Goal: Transaction & Acquisition: Purchase product/service

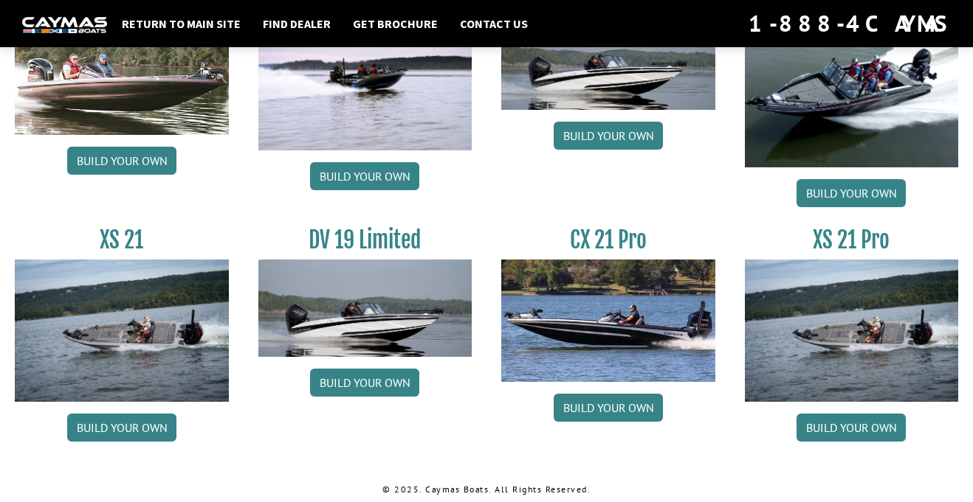
scroll to position [1831, 0]
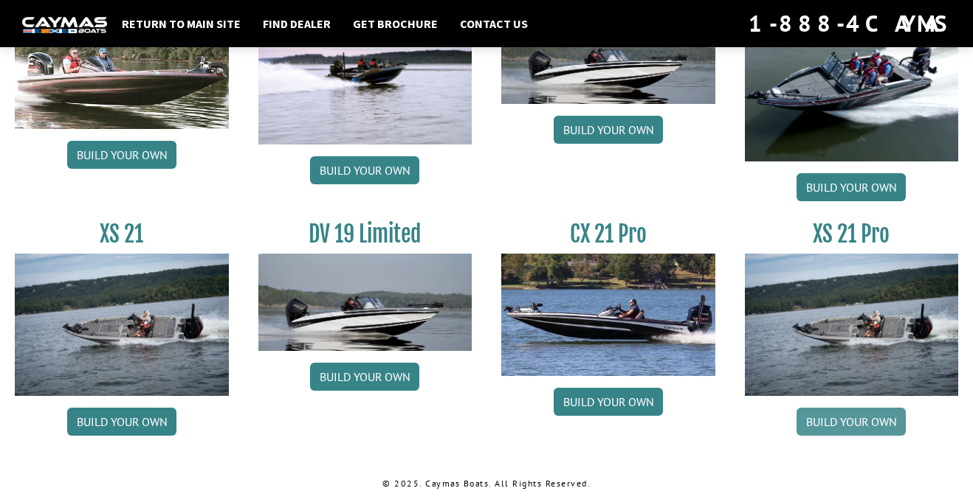
click at [875, 421] on link "Build your own" at bounding box center [850, 422] width 109 height 28
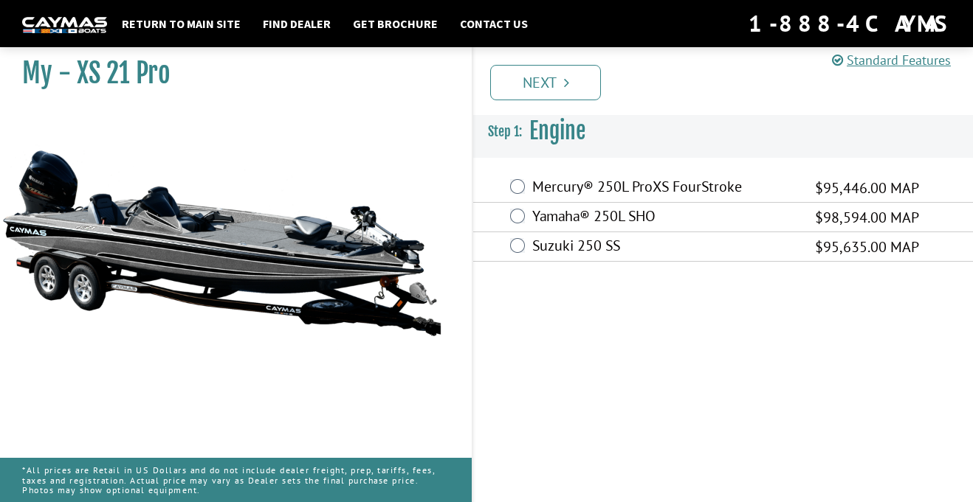
click at [903, 190] on span "$95,446.00 MAP" at bounding box center [867, 188] width 104 height 22
click at [796, 187] on label "Mercury® 250L ProXS FourStroke" at bounding box center [664, 188] width 264 height 21
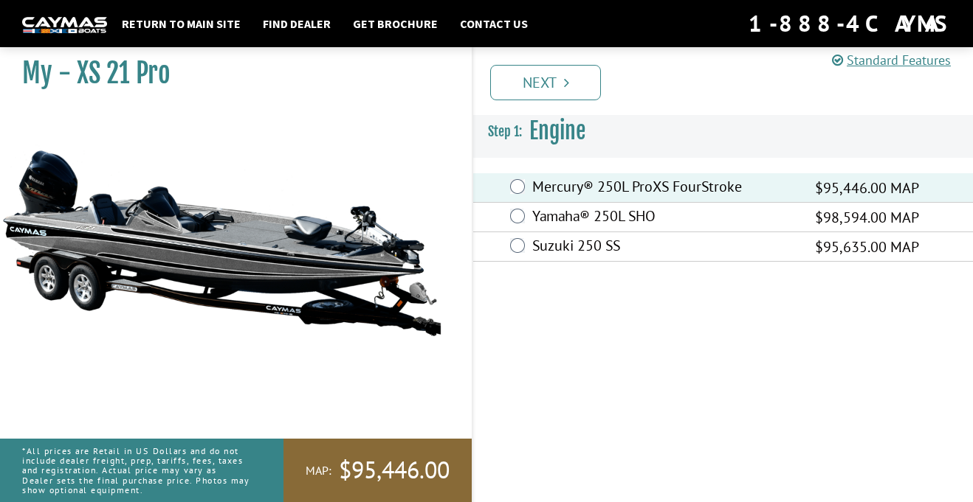
click at [625, 216] on label "Yamaha® 250L SHO" at bounding box center [664, 217] width 264 height 21
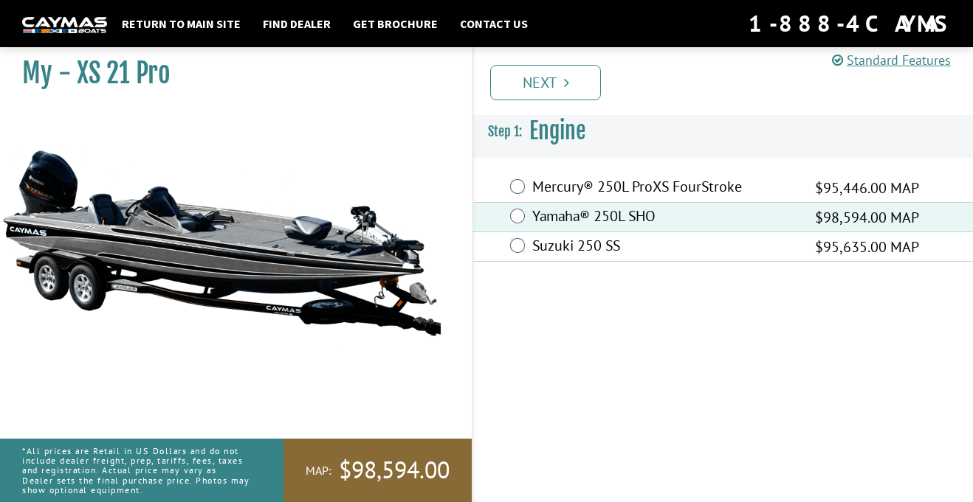
click at [615, 214] on label "Yamaha® 250L SHO" at bounding box center [664, 217] width 264 height 21
click at [639, 256] on label "Suzuki 250 SS" at bounding box center [664, 247] width 264 height 21
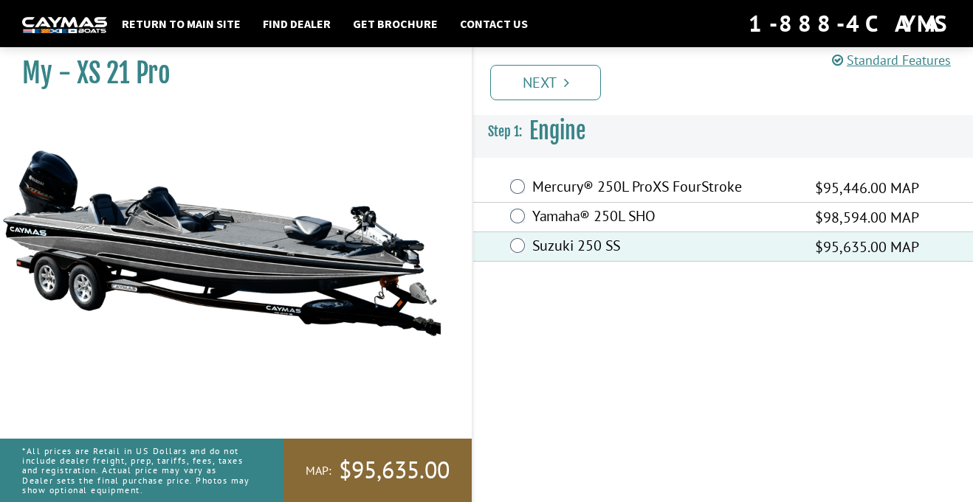
click at [660, 190] on label "Mercury® 250L ProXS FourStroke" at bounding box center [664, 188] width 264 height 21
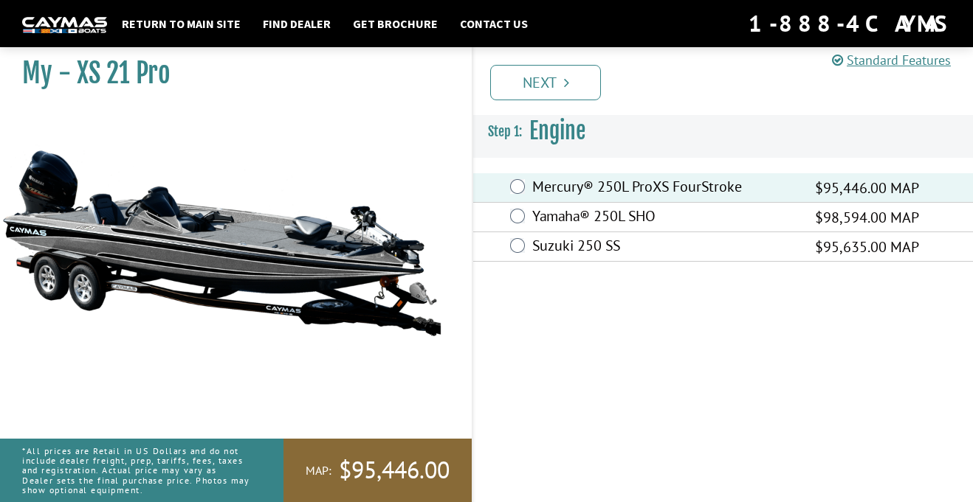
click at [671, 221] on label "Yamaha® 250L SHO" at bounding box center [664, 217] width 264 height 21
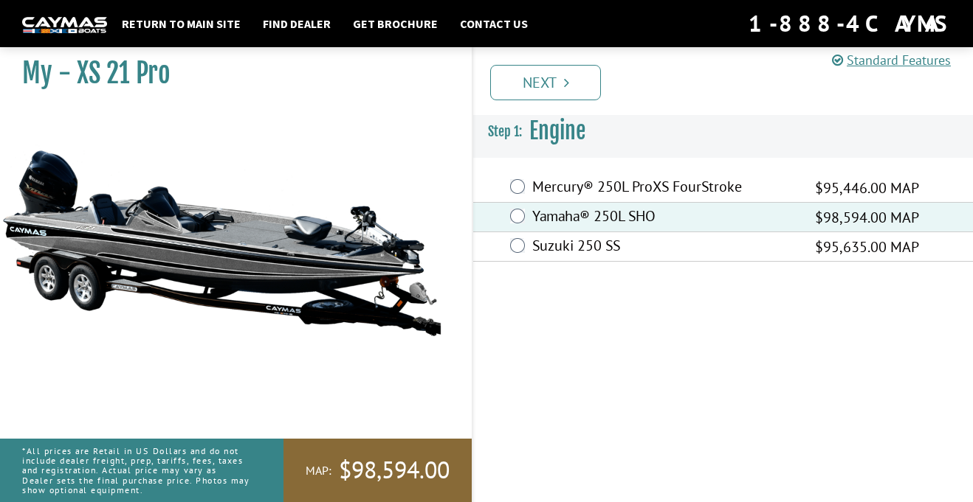
click at [794, 188] on label "Mercury® 250L ProXS FourStroke" at bounding box center [664, 188] width 264 height 21
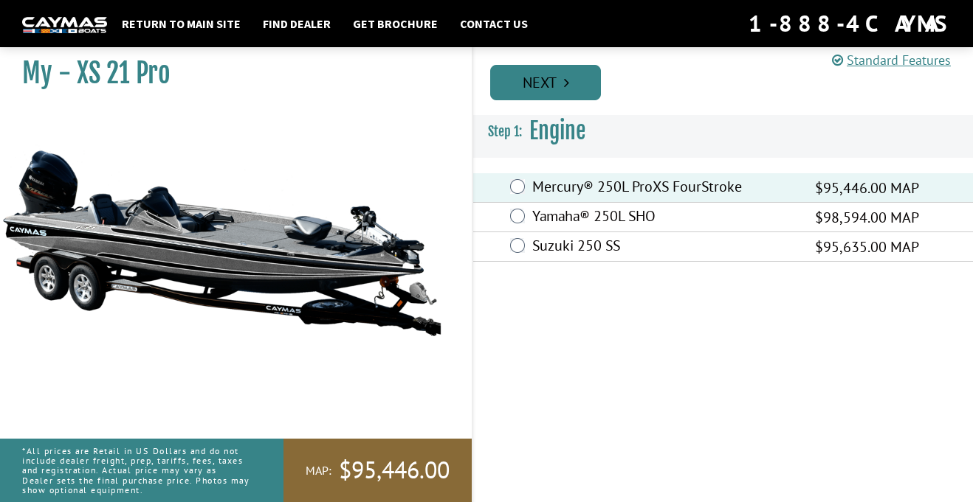
click at [578, 94] on link "Next" at bounding box center [545, 82] width 111 height 35
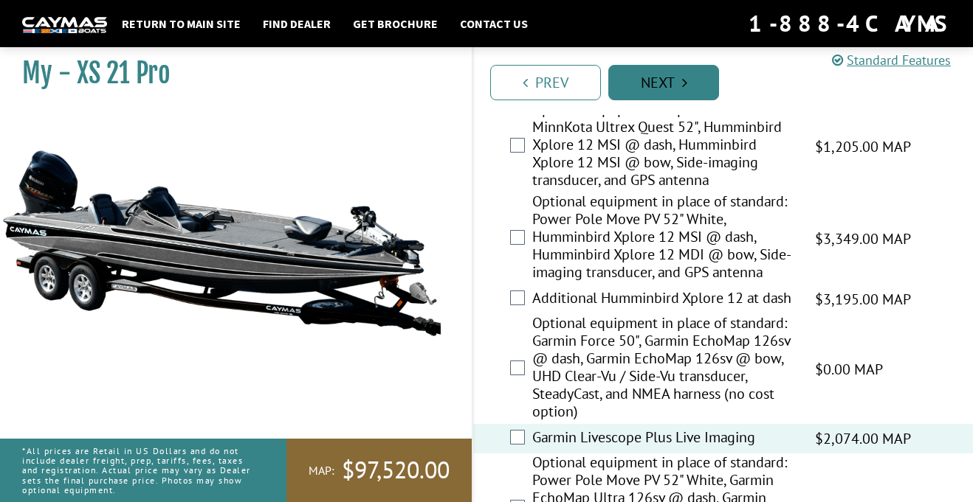
scroll to position [588, 0]
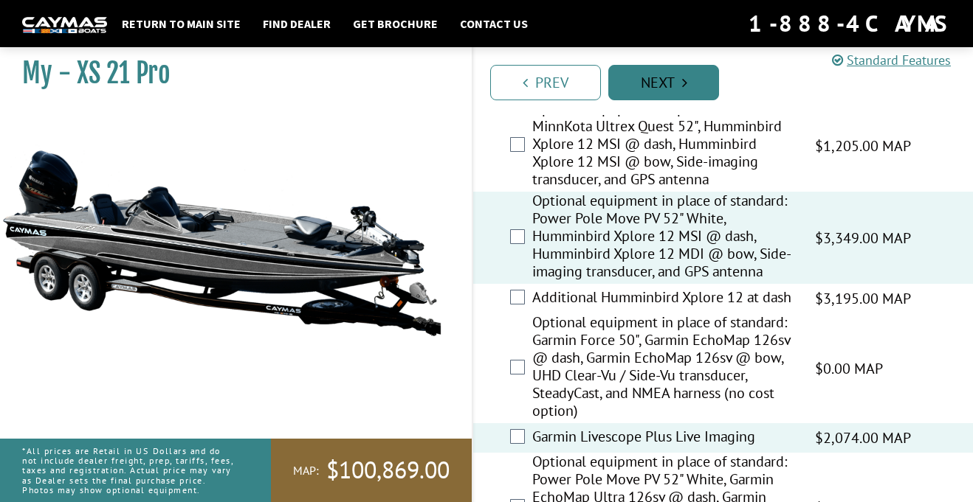
click at [676, 89] on link "Next" at bounding box center [663, 82] width 111 height 35
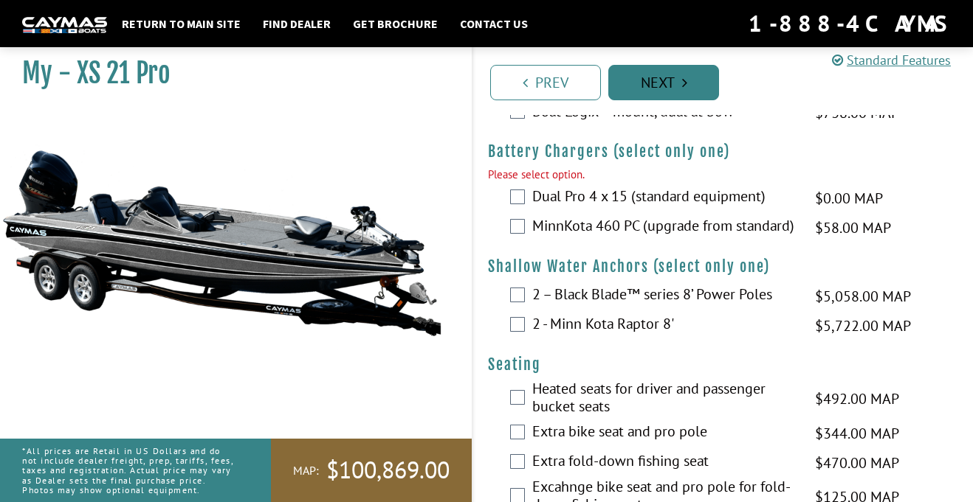
scroll to position [1220, 0]
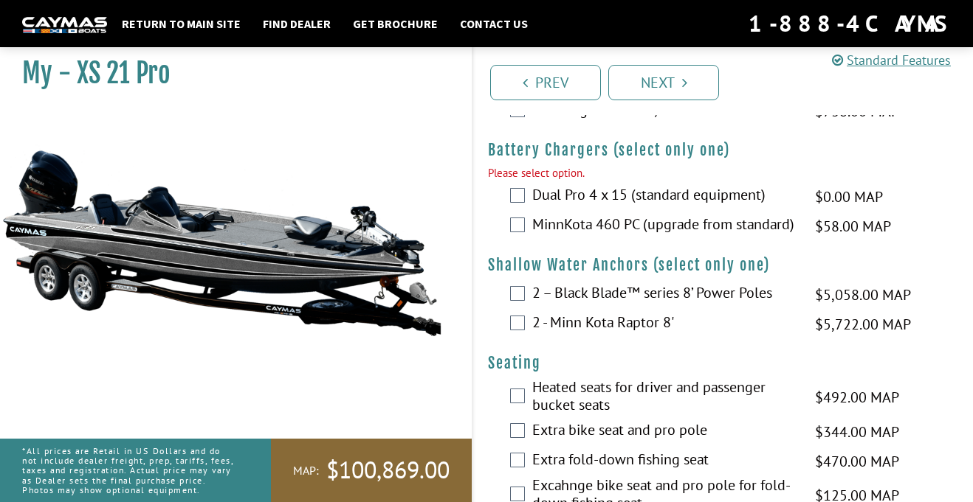
click at [744, 197] on label "Dual Pro 4 x 15 (standard equipment)" at bounding box center [664, 196] width 264 height 21
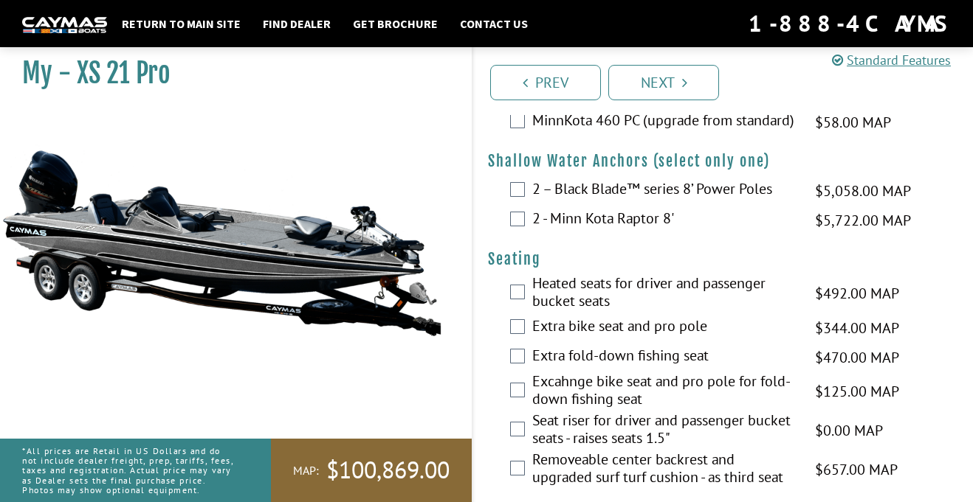
scroll to position [1303, 0]
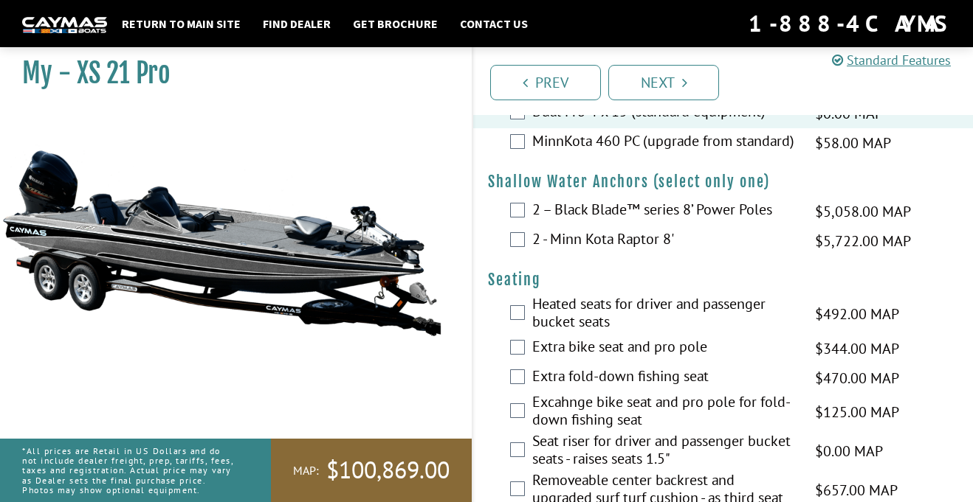
click at [753, 212] on label "2 – Black Blade™ series 8’ Power Poles" at bounding box center [664, 211] width 264 height 21
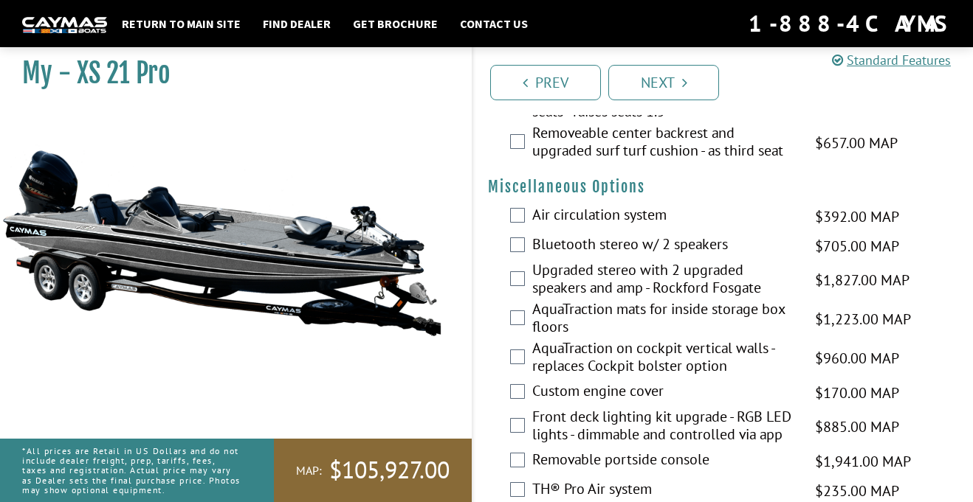
scroll to position [1645, 0]
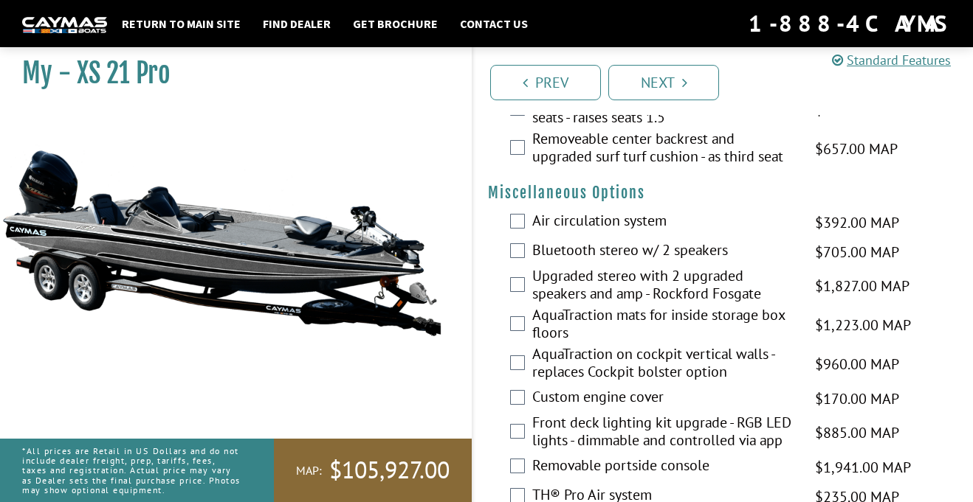
click at [711, 252] on label "Bluetooth stereo w/ 2 speakers" at bounding box center [664, 251] width 264 height 21
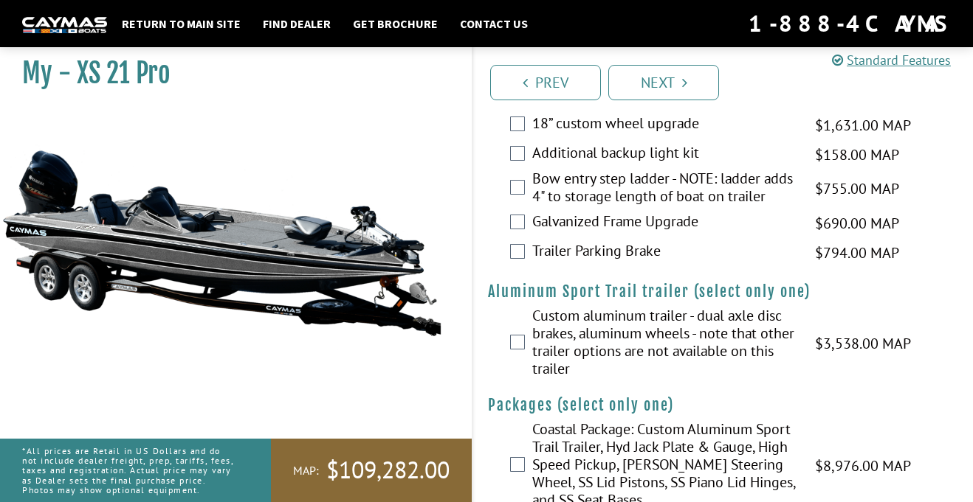
scroll to position [2504, 0]
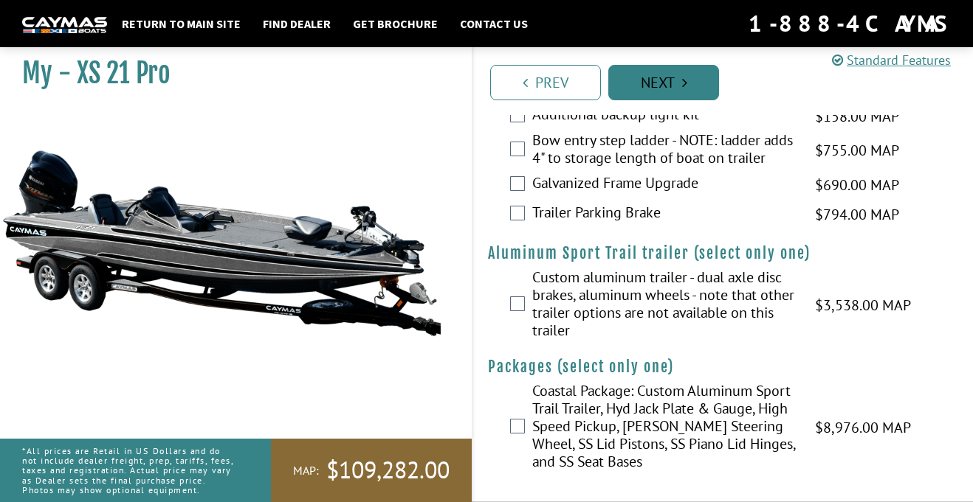
click at [689, 78] on link "Next" at bounding box center [663, 82] width 111 height 35
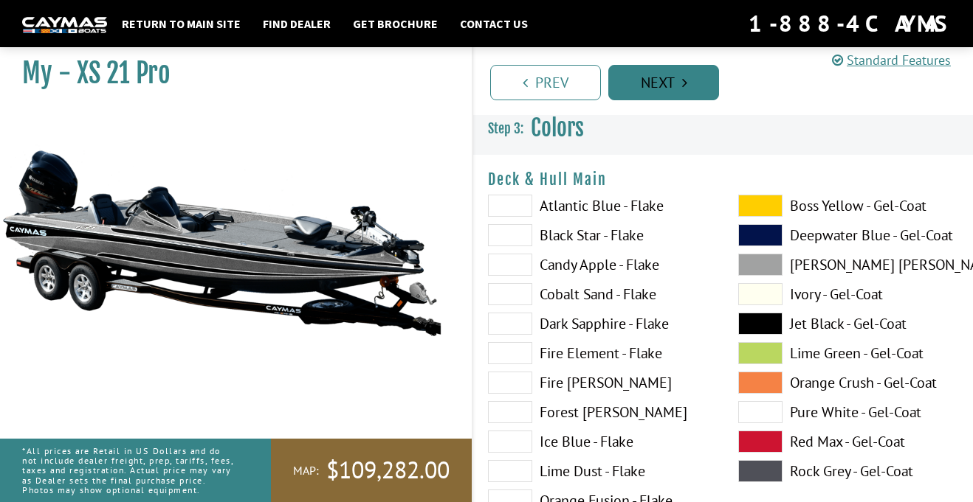
scroll to position [0, 0]
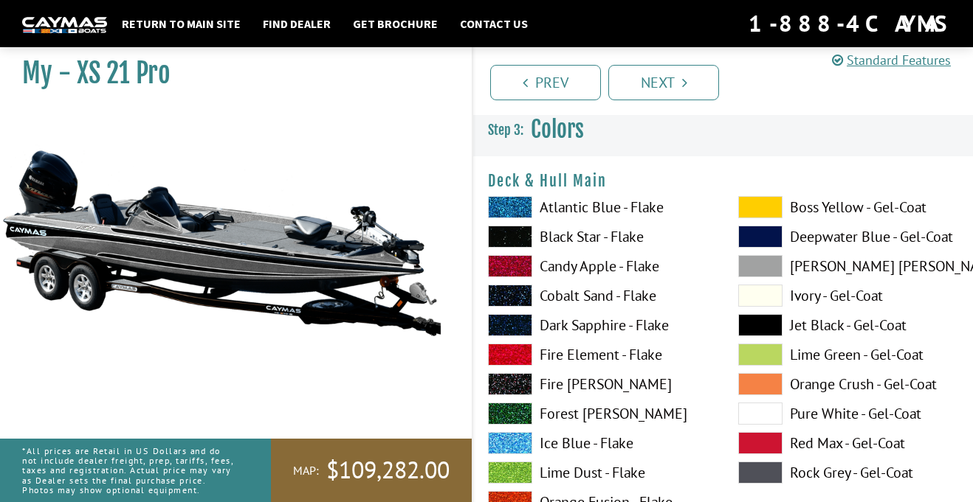
click at [638, 214] on label "Atlantic Blue - Flake" at bounding box center [598, 207] width 221 height 22
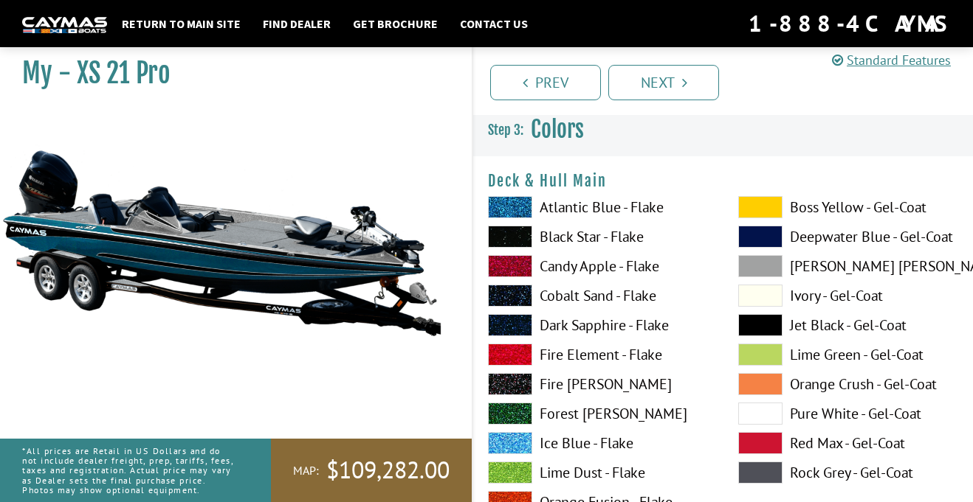
click at [507, 242] on span at bounding box center [510, 237] width 44 height 22
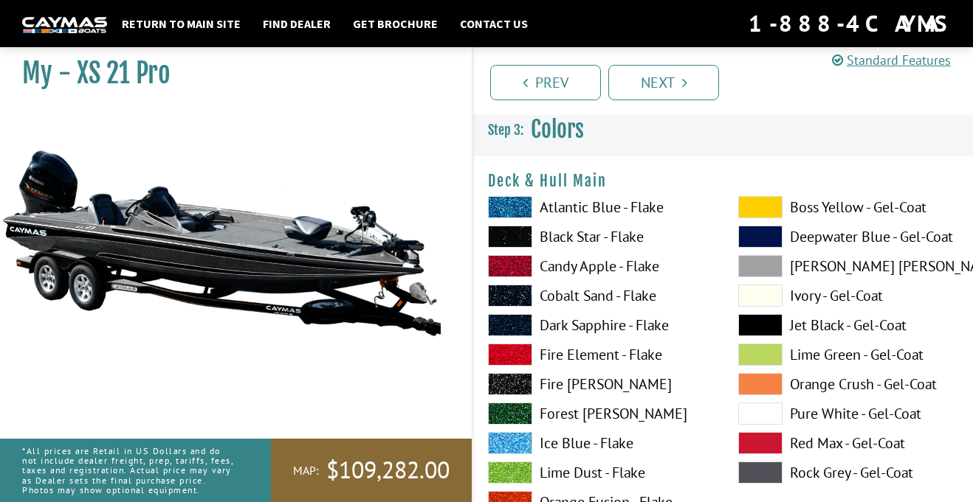
click at [790, 353] on label "Lime Green - Gel-Coat" at bounding box center [848, 355] width 221 height 22
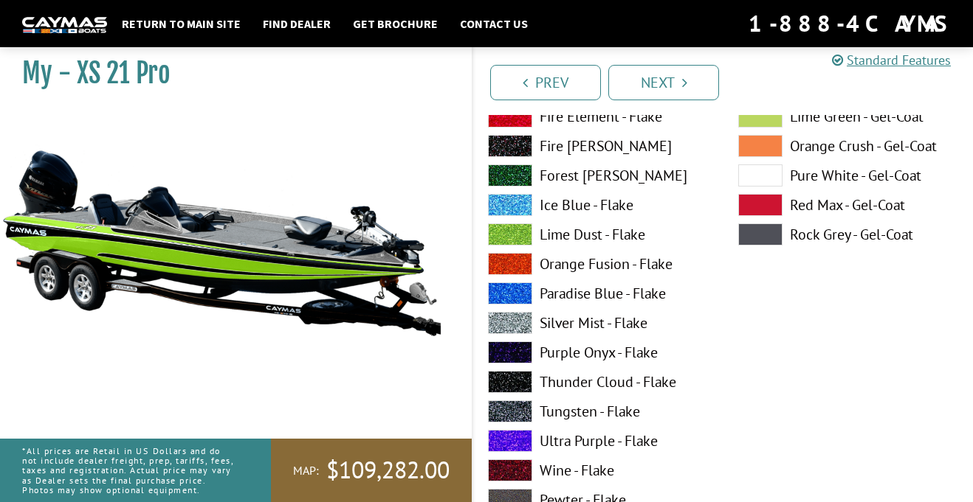
scroll to position [250, 0]
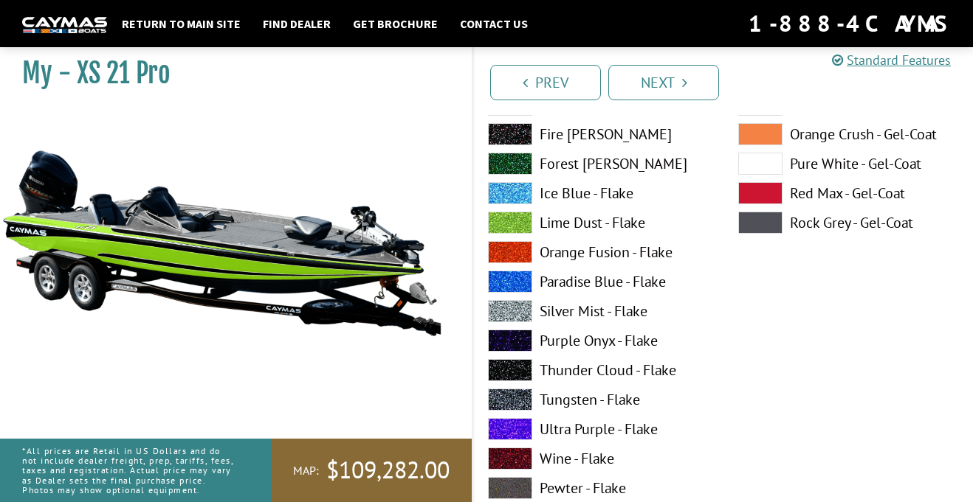
click at [633, 345] on label "Purple Onyx - Flake" at bounding box center [598, 341] width 221 height 22
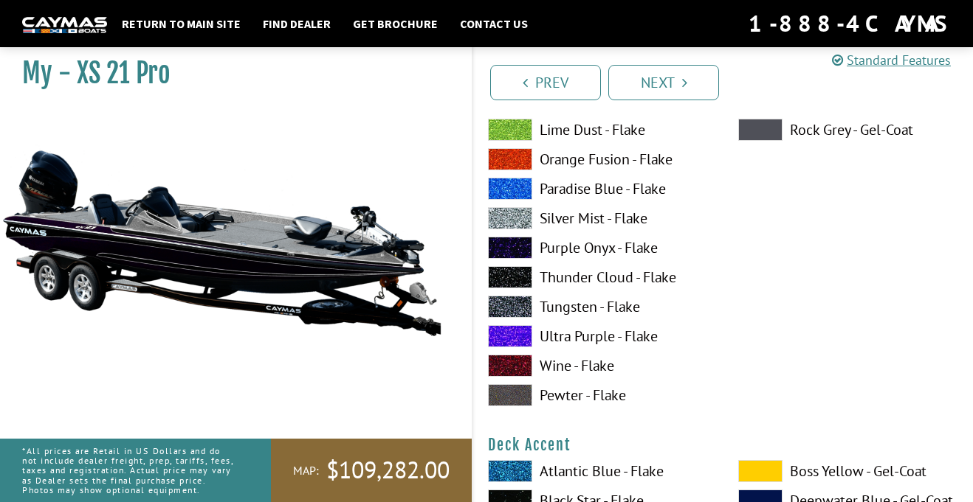
scroll to position [359, 0]
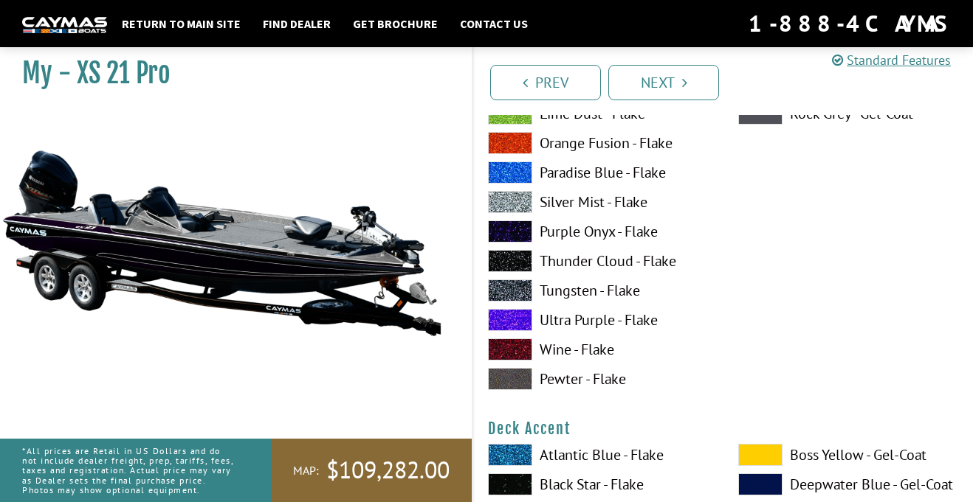
click at [629, 328] on label "Ultra Purple - Flake" at bounding box center [598, 320] width 221 height 22
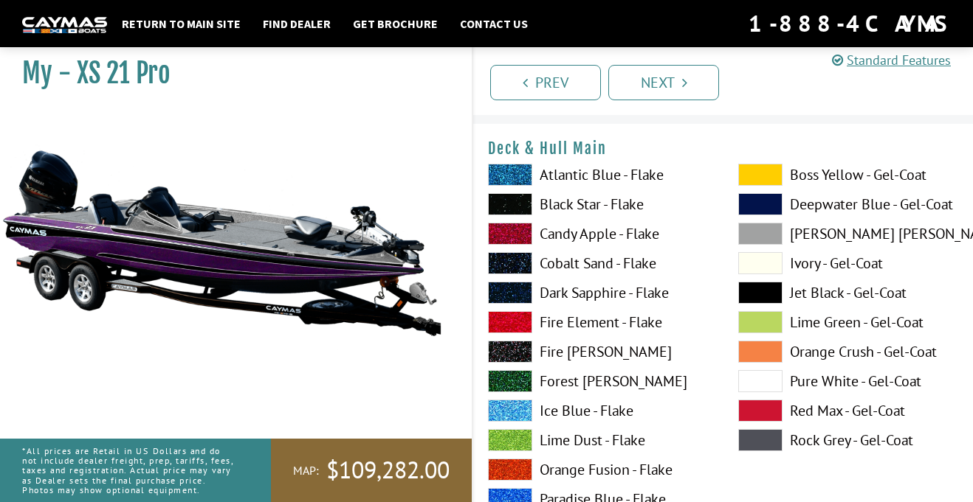
scroll to position [0, 0]
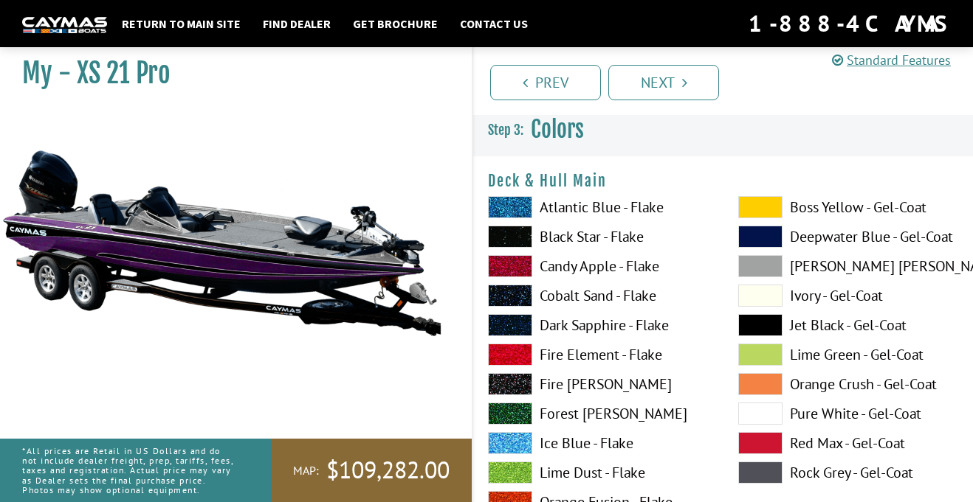
click at [615, 244] on label "Black Star - Flake" at bounding box center [598, 237] width 221 height 22
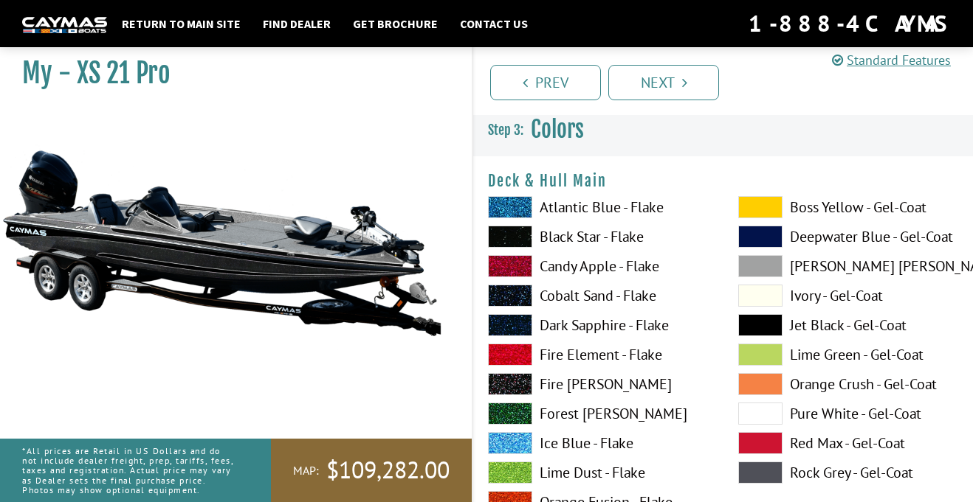
click at [635, 269] on label "Candy Apple - Flake" at bounding box center [598, 266] width 221 height 22
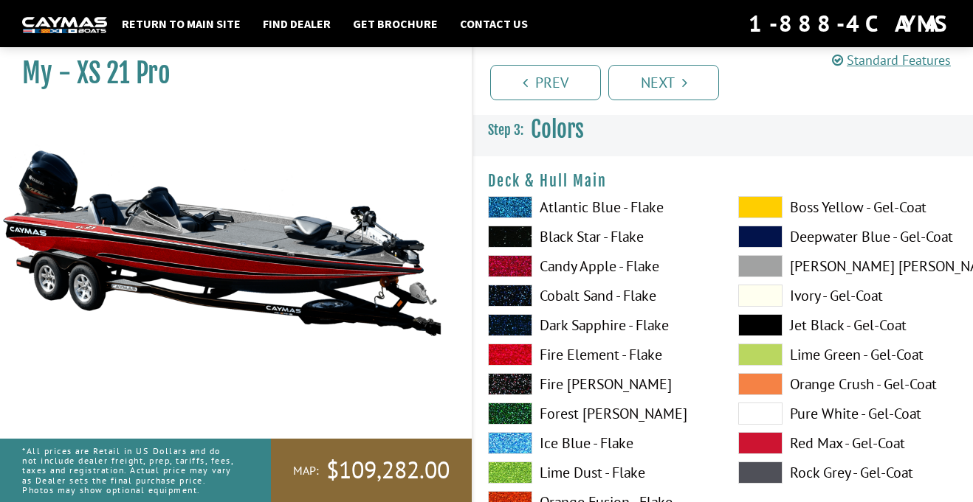
click at [630, 302] on label "Cobalt Sand - Flake" at bounding box center [598, 296] width 221 height 22
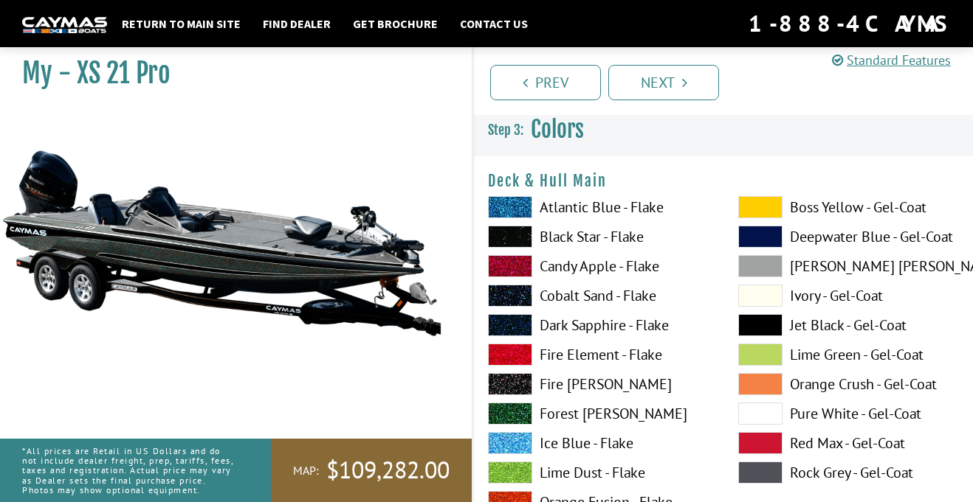
click at [621, 329] on label "Dark Sapphire - Flake" at bounding box center [598, 325] width 221 height 22
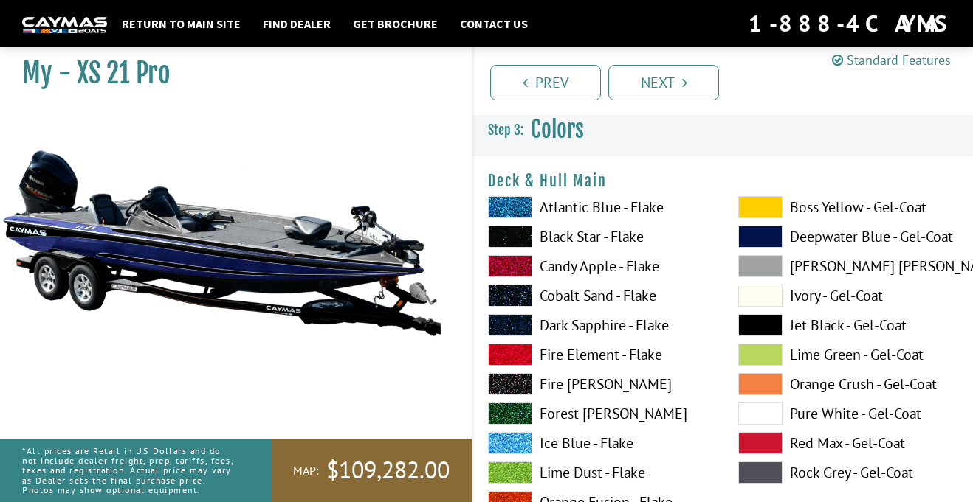
click at [634, 359] on label "Fire Element - Flake" at bounding box center [598, 355] width 221 height 22
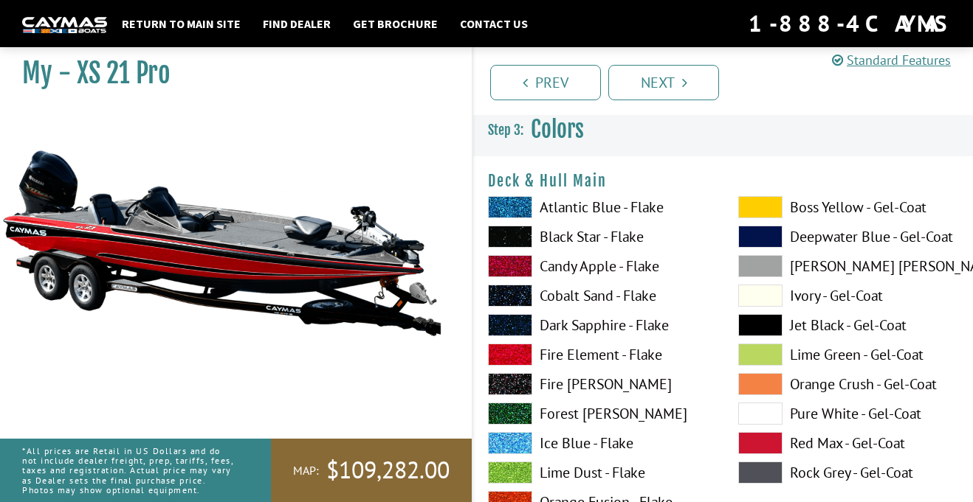
click at [616, 393] on label "Fire [PERSON_NAME]" at bounding box center [598, 384] width 221 height 22
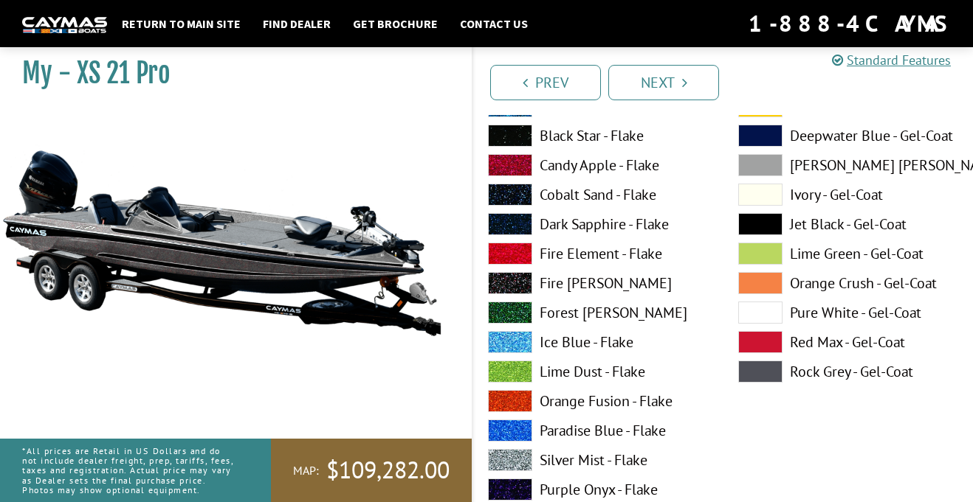
scroll to position [104, 0]
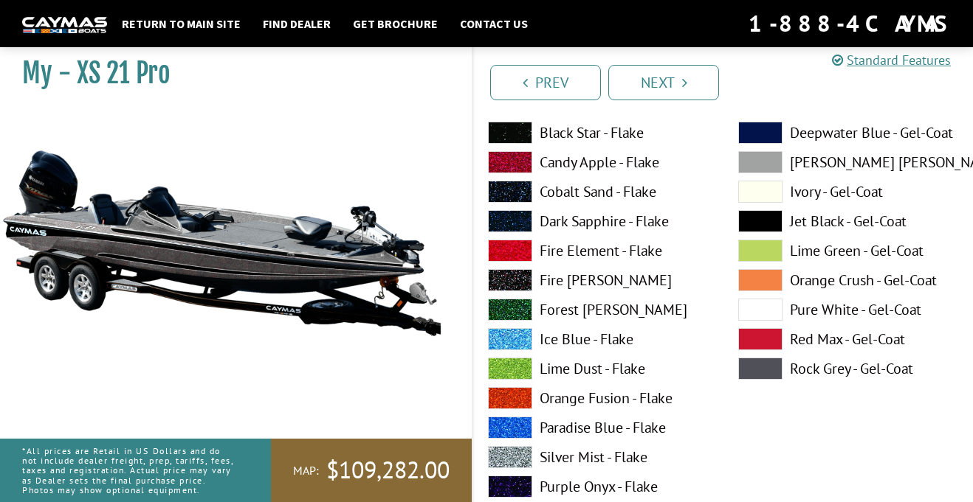
click at [613, 349] on label "Ice Blue - Flake" at bounding box center [598, 339] width 221 height 22
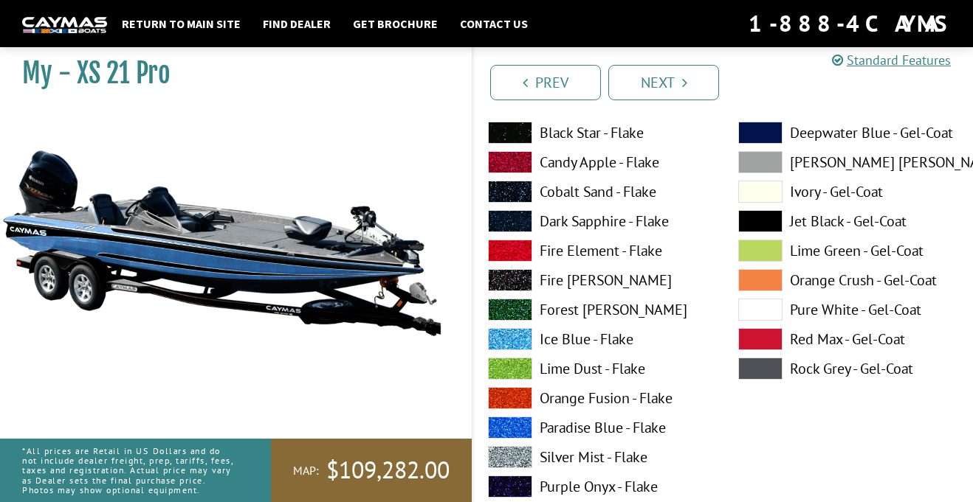
click at [622, 404] on label "Orange Fusion - Flake" at bounding box center [598, 398] width 221 height 22
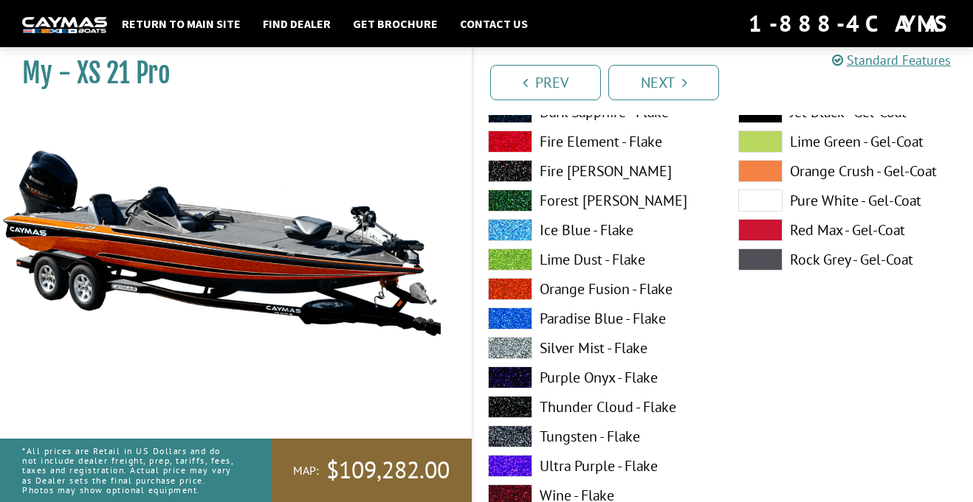
scroll to position [214, 0]
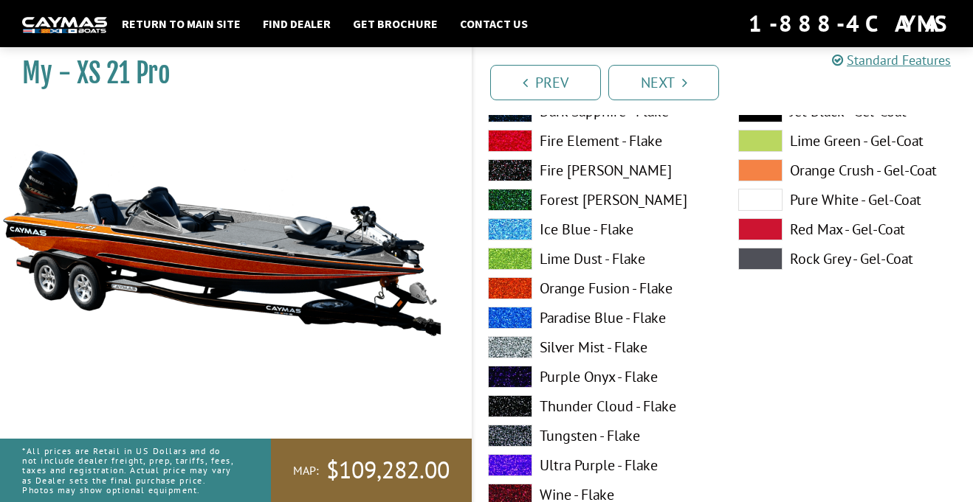
click at [637, 385] on label "Purple Onyx - Flake" at bounding box center [598, 377] width 221 height 22
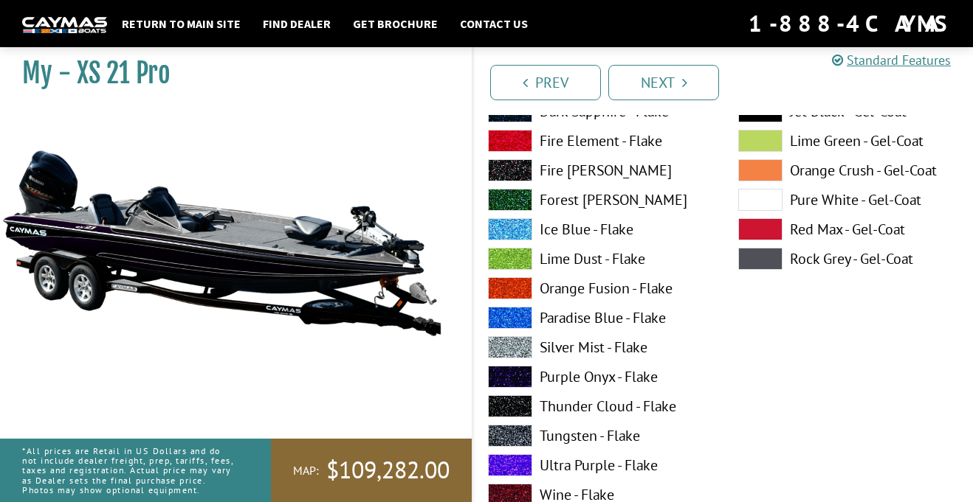
click at [635, 413] on label "Thunder Cloud - Flake" at bounding box center [598, 407] width 221 height 22
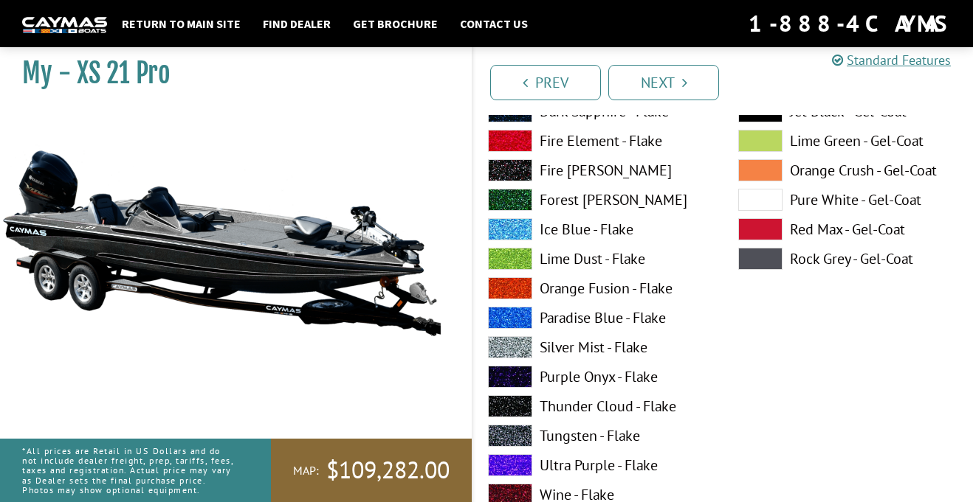
click at [627, 443] on label "Tungsten - Flake" at bounding box center [598, 436] width 221 height 22
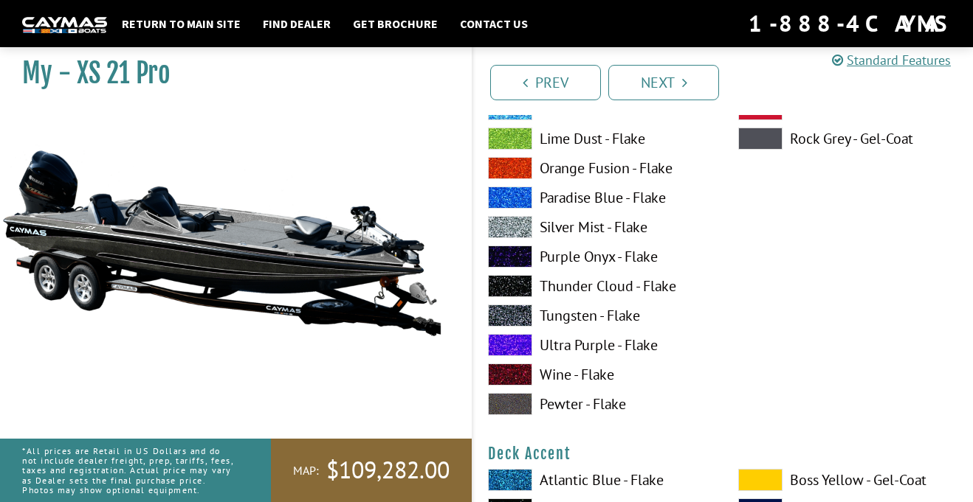
scroll to position [342, 0]
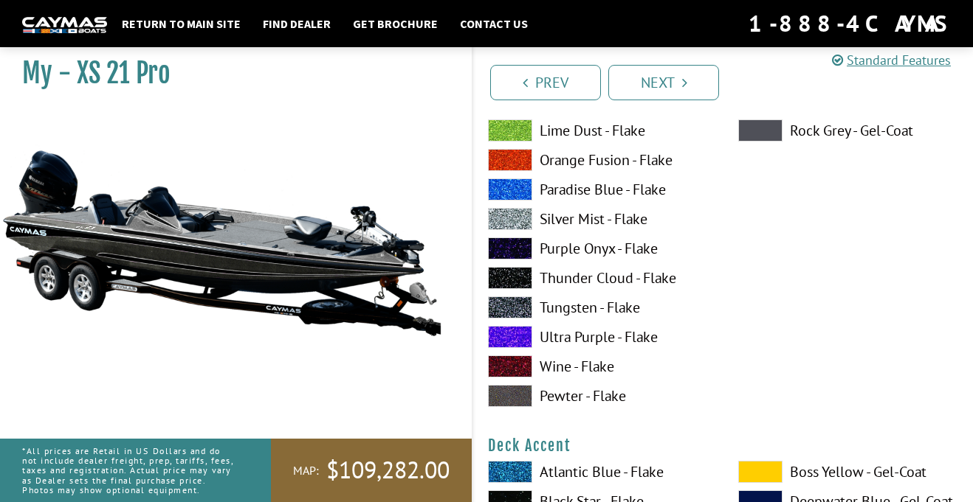
click at [613, 368] on label "Wine - Flake" at bounding box center [598, 367] width 221 height 22
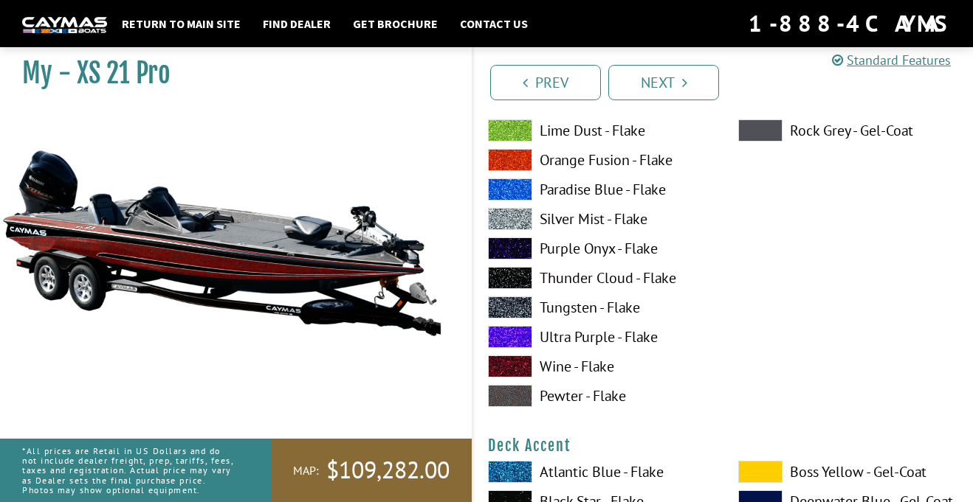
click at [591, 397] on label "Pewter - Flake" at bounding box center [598, 396] width 221 height 22
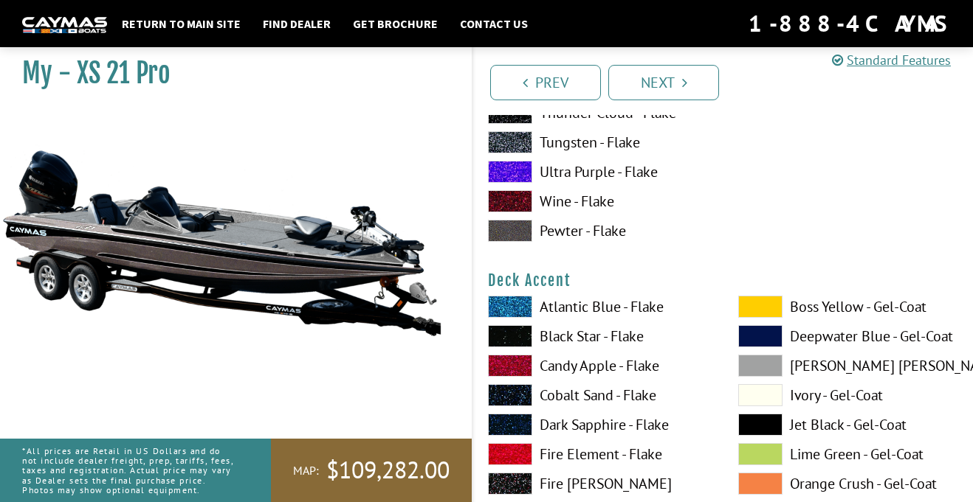
scroll to position [509, 0]
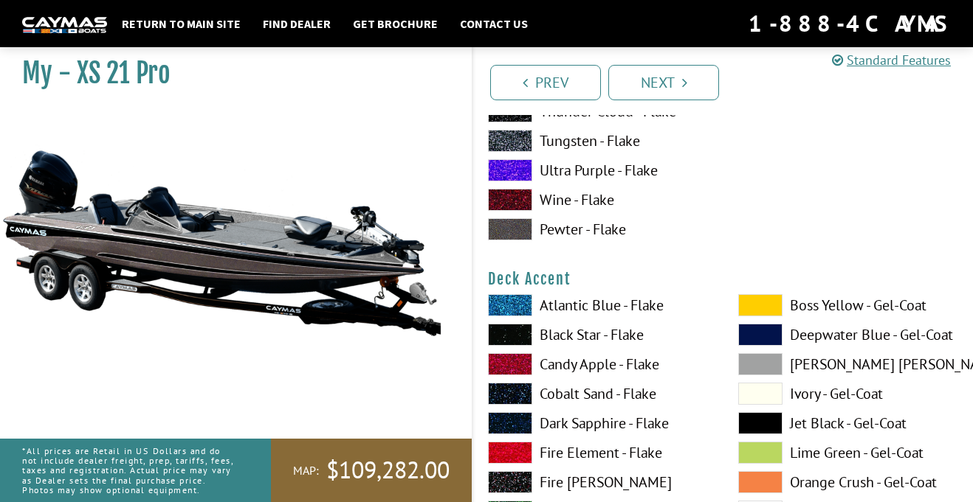
click at [632, 328] on label "Black Star - Flake" at bounding box center [598, 335] width 221 height 22
click at [618, 314] on label "Atlantic Blue - Flake" at bounding box center [598, 305] width 221 height 22
click at [630, 336] on label "Black Star - Flake" at bounding box center [598, 335] width 221 height 22
click at [601, 339] on label "Black Star - Flake" at bounding box center [598, 335] width 221 height 22
click at [519, 336] on span at bounding box center [510, 335] width 44 height 22
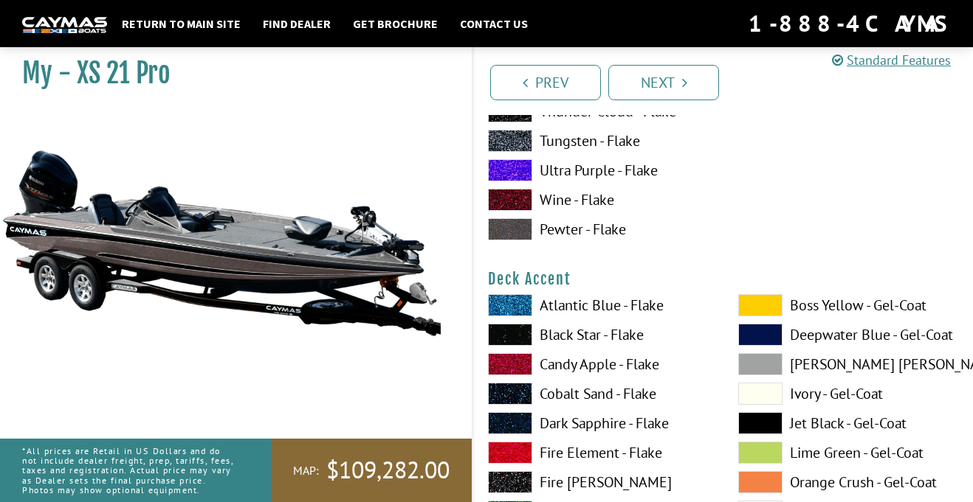
click at [629, 428] on label "Dark Sapphire - Flake" at bounding box center [598, 423] width 221 height 22
click at [609, 404] on label "Cobalt Sand - Flake" at bounding box center [598, 394] width 221 height 22
click at [595, 342] on label "Black Star - Flake" at bounding box center [598, 335] width 221 height 22
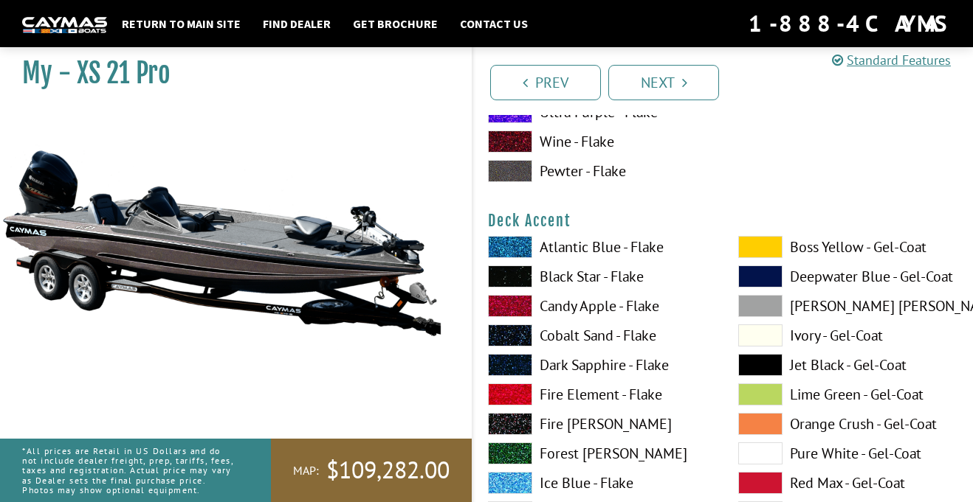
scroll to position [571, 0]
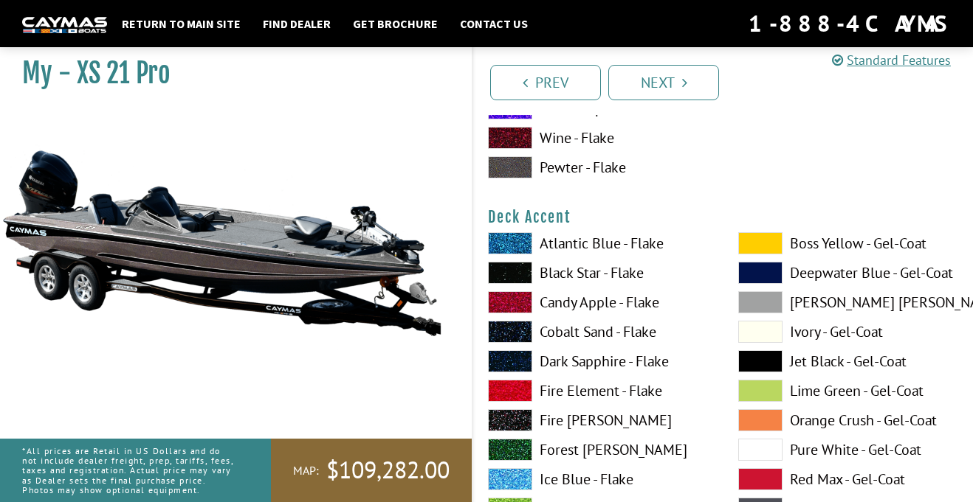
click at [860, 369] on label "Jet Black - Gel-Coat" at bounding box center [848, 361] width 221 height 22
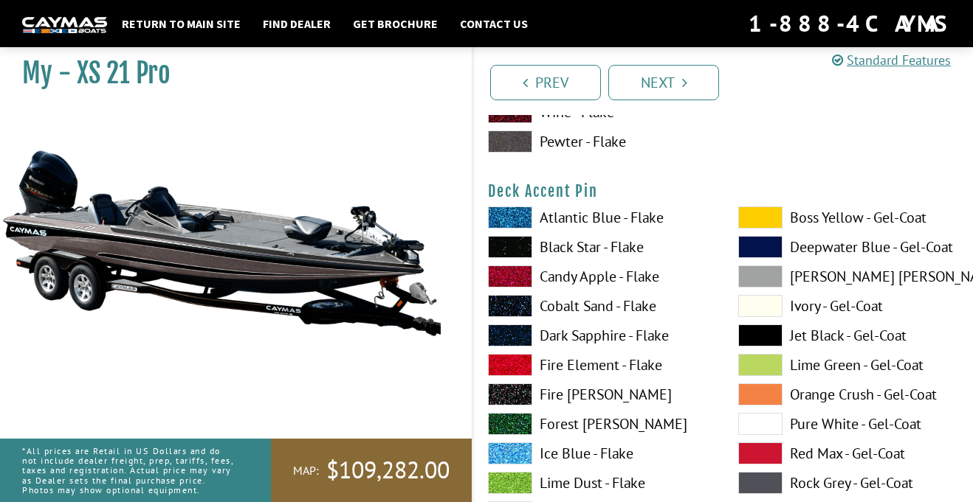
scroll to position [1201, 0]
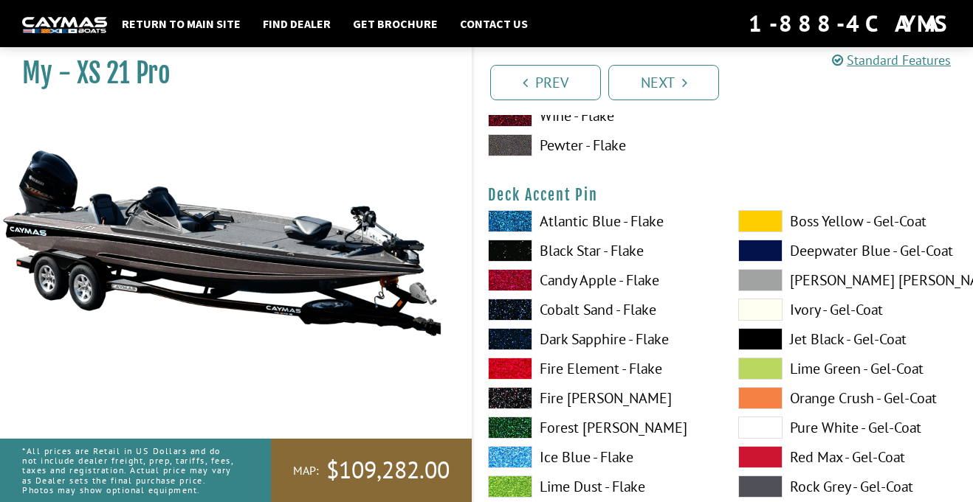
click at [854, 345] on label "Jet Black - Gel-Coat" at bounding box center [848, 339] width 221 height 22
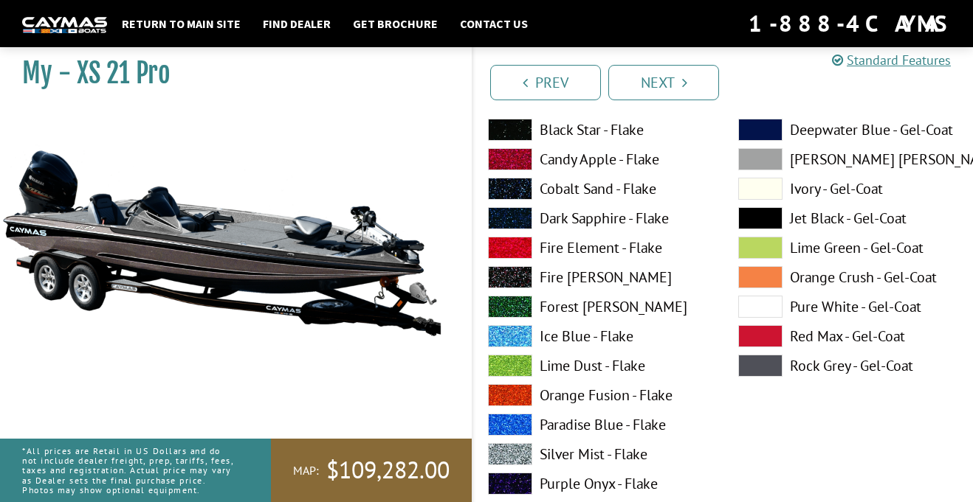
scroll to position [1322, 0]
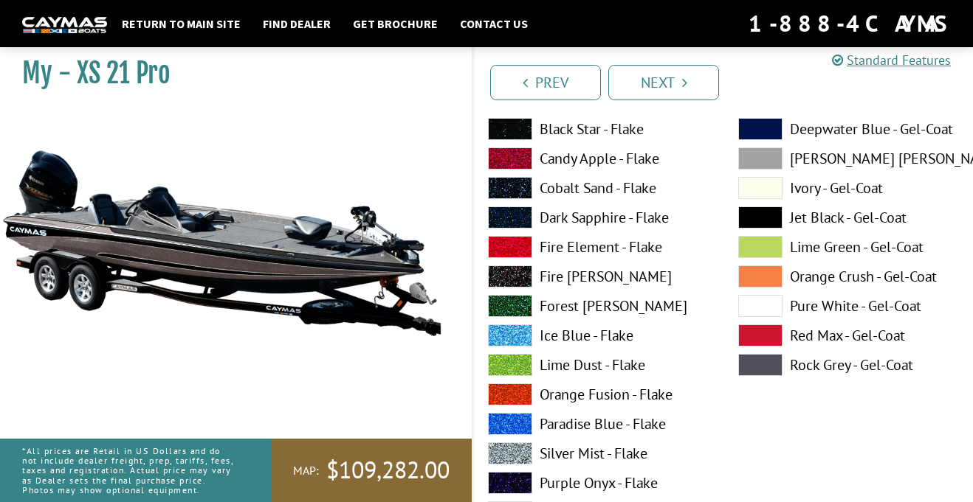
click at [764, 249] on span at bounding box center [760, 247] width 44 height 22
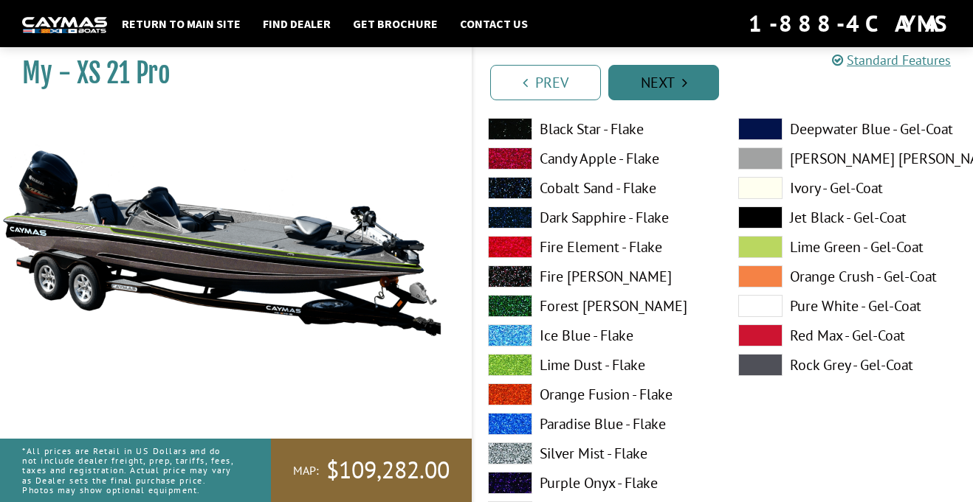
click at [674, 85] on link "Next" at bounding box center [663, 82] width 111 height 35
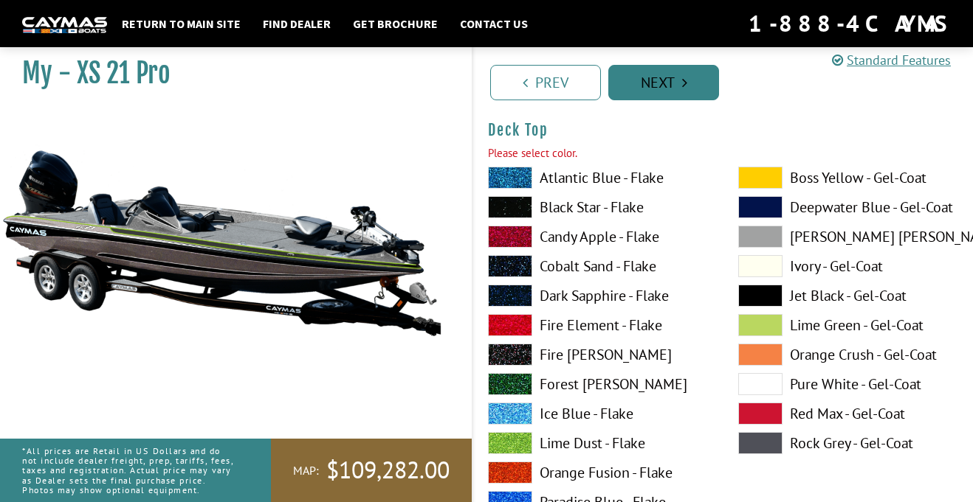
scroll to position [1874, 0]
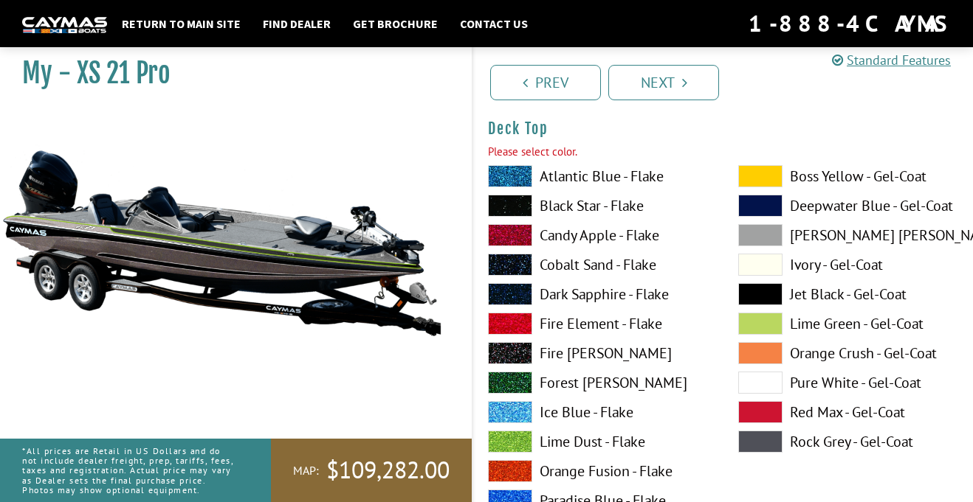
click at [765, 330] on span at bounding box center [760, 324] width 44 height 22
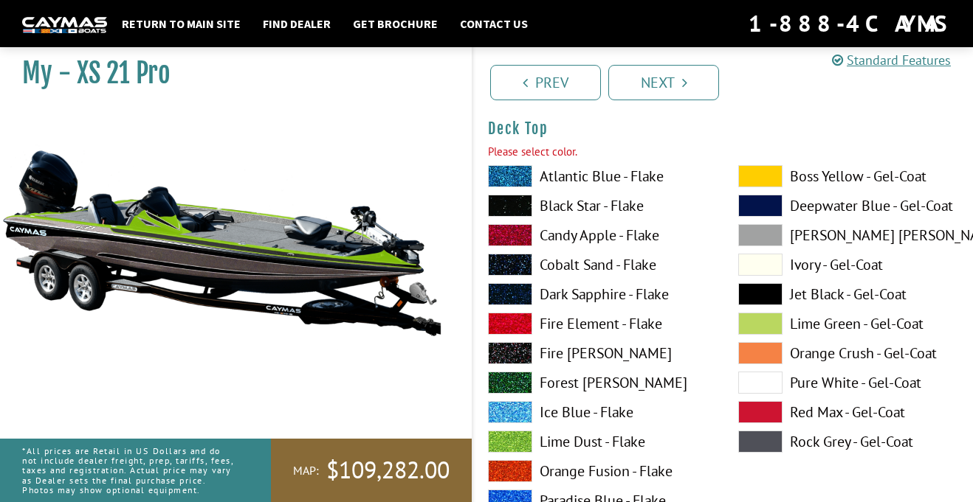
click at [763, 291] on span at bounding box center [760, 294] width 44 height 22
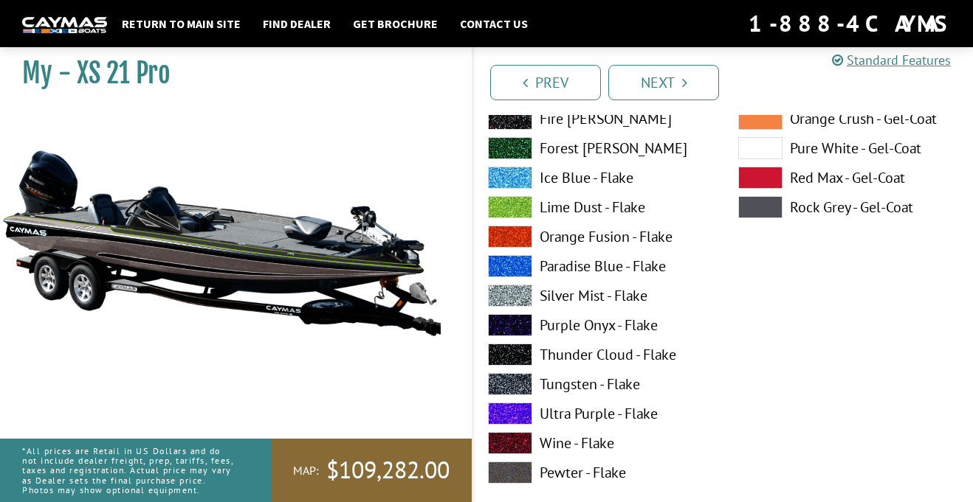
scroll to position [2111, 0]
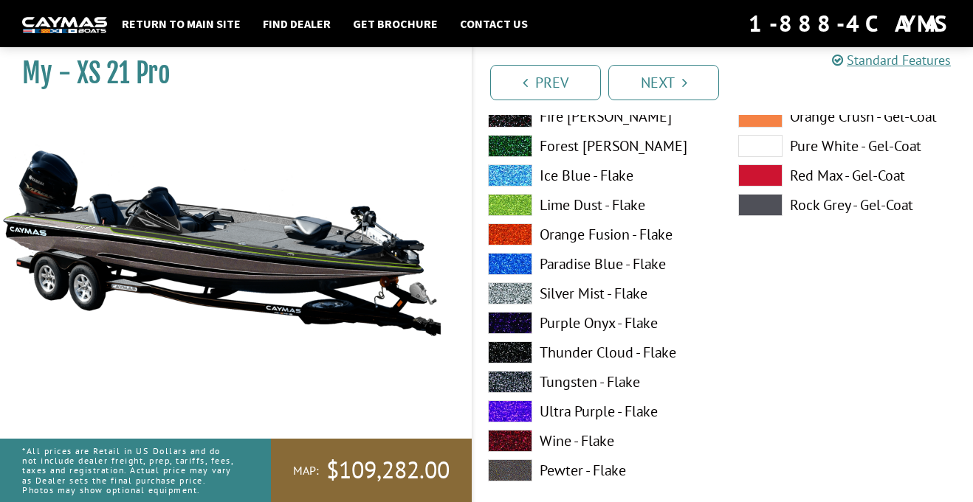
click at [615, 380] on label "Tungsten - Flake" at bounding box center [598, 382] width 221 height 22
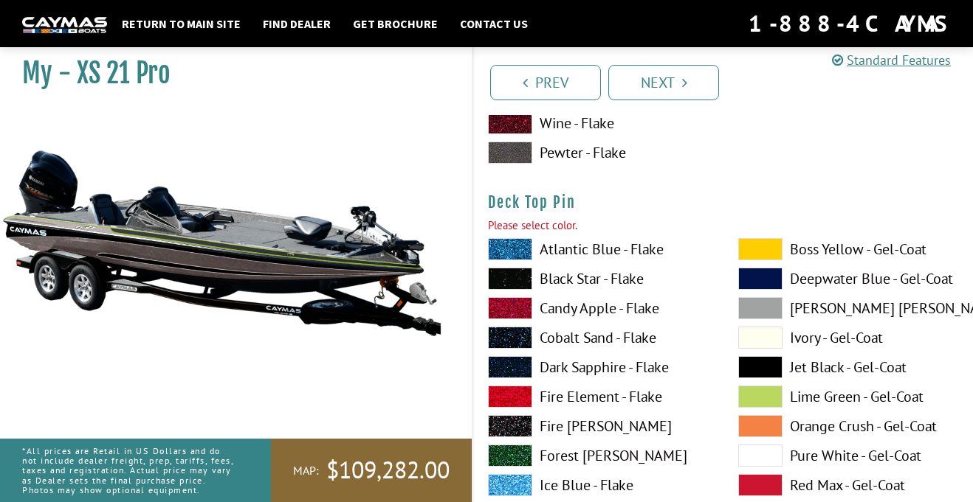
scroll to position [2432, 0]
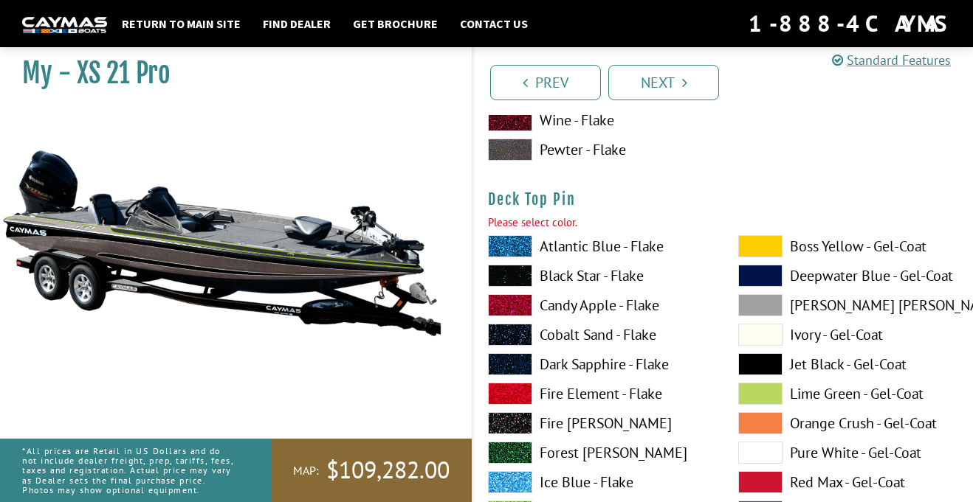
click at [773, 333] on span at bounding box center [760, 335] width 44 height 22
click at [764, 370] on span at bounding box center [760, 364] width 44 height 22
click at [762, 426] on span at bounding box center [760, 423] width 44 height 22
click at [765, 394] on span at bounding box center [760, 394] width 44 height 22
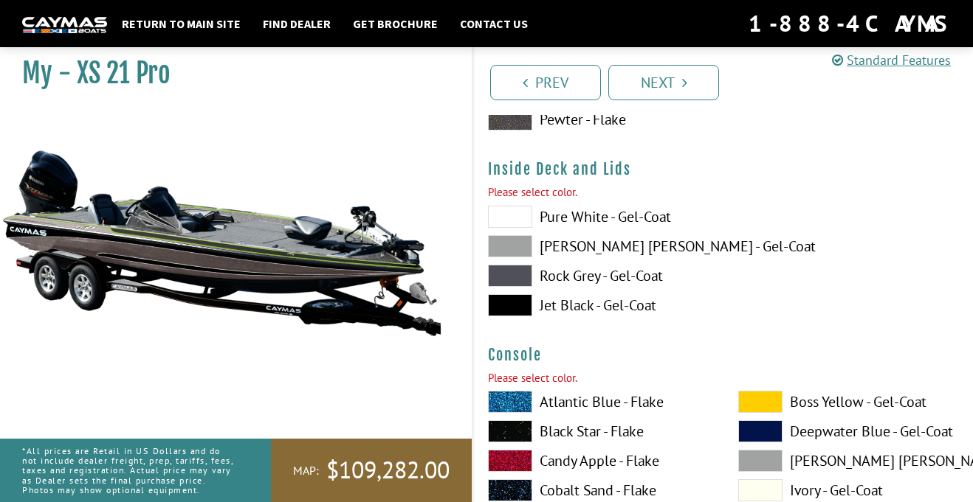
scroll to position [3092, 0]
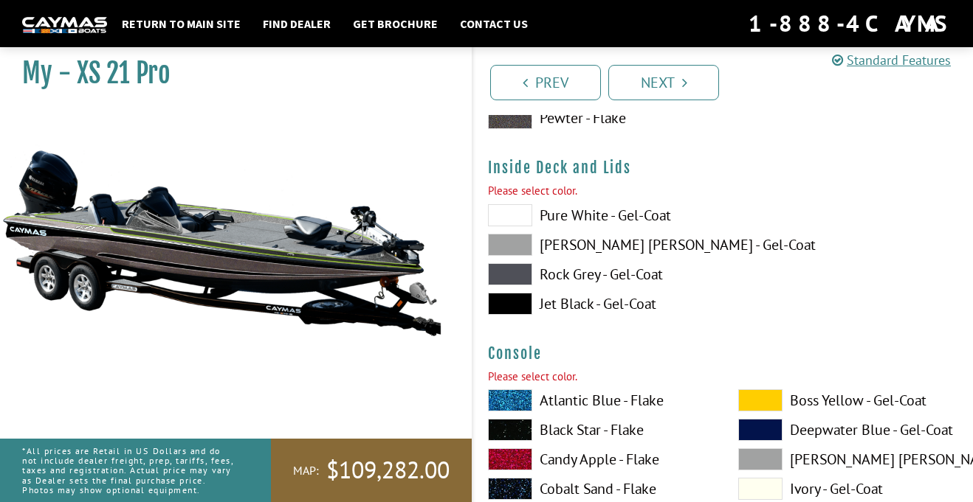
click at [525, 219] on span at bounding box center [510, 215] width 44 height 22
click at [525, 307] on span at bounding box center [510, 304] width 44 height 22
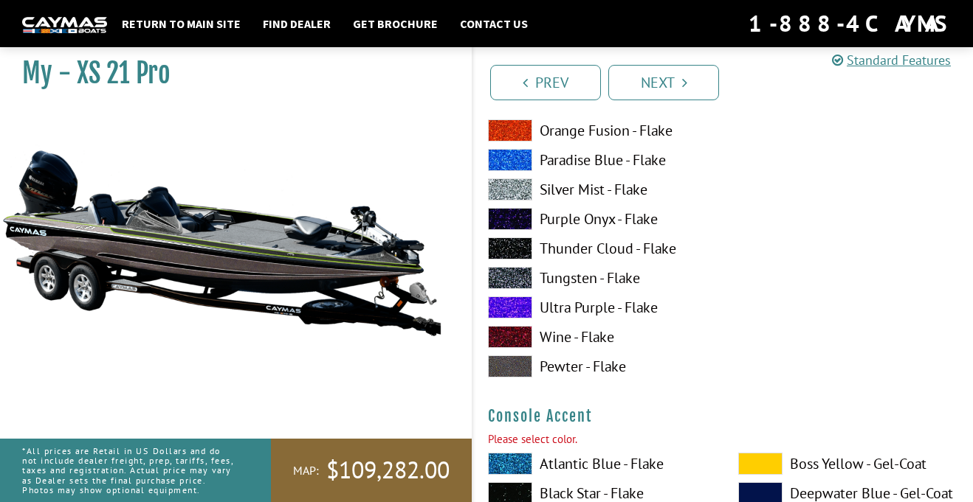
scroll to position [3648, 0]
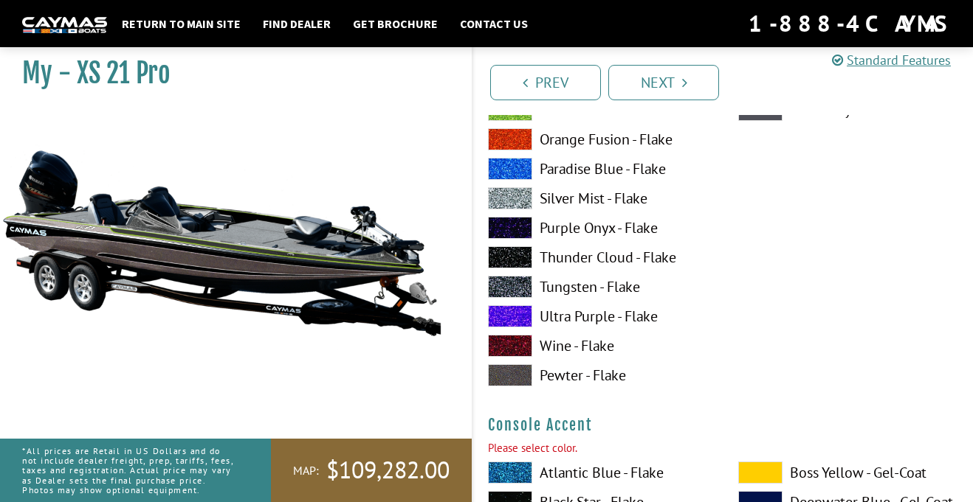
click at [616, 294] on label "Tungsten - Flake" at bounding box center [598, 287] width 221 height 22
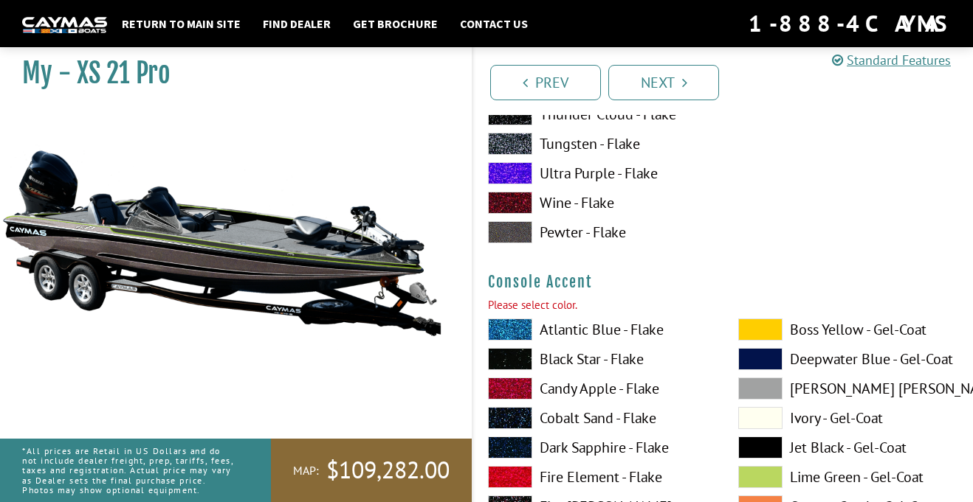
scroll to position [3802, 0]
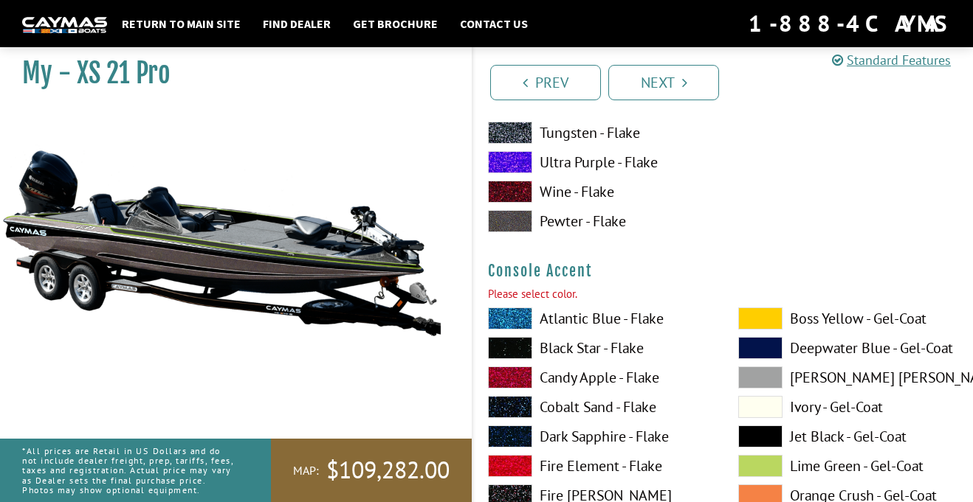
click at [774, 472] on span at bounding box center [760, 466] width 44 height 22
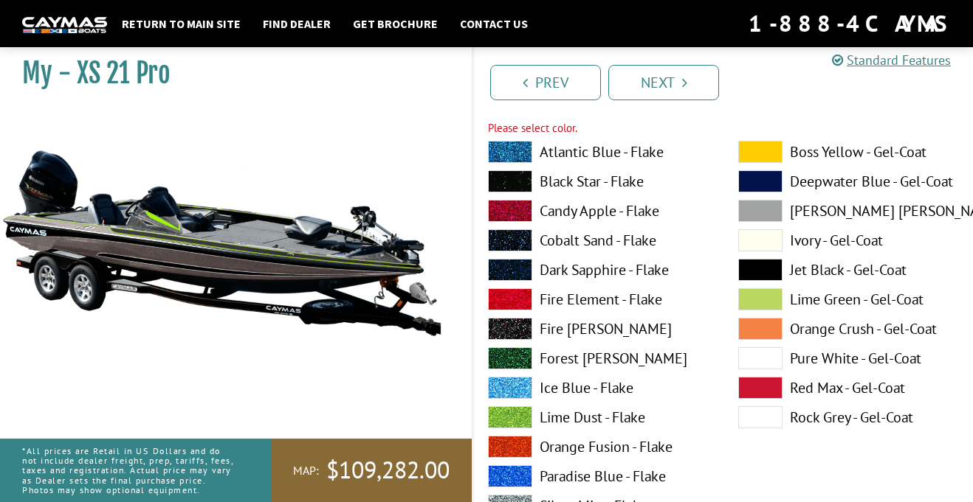
scroll to position [4598, 0]
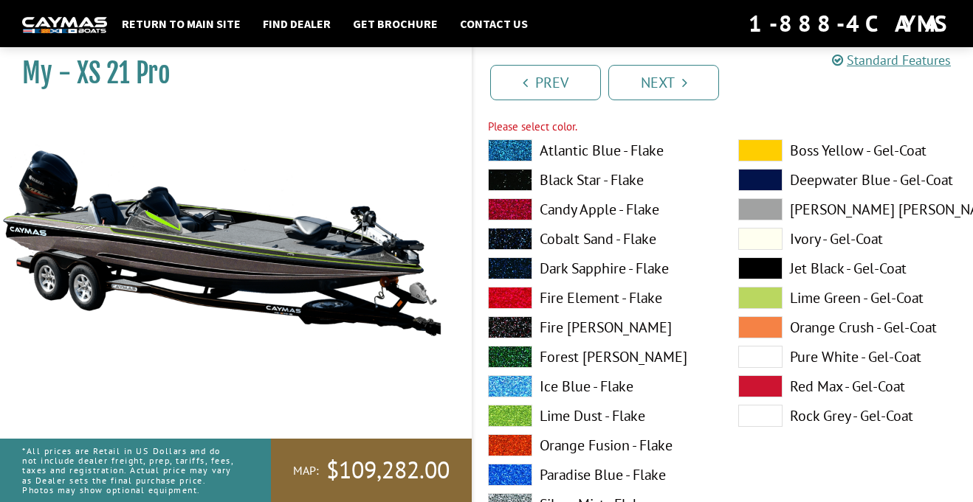
click at [763, 297] on span at bounding box center [760, 298] width 44 height 22
click at [761, 274] on span at bounding box center [760, 269] width 44 height 22
click at [759, 308] on span at bounding box center [760, 298] width 44 height 22
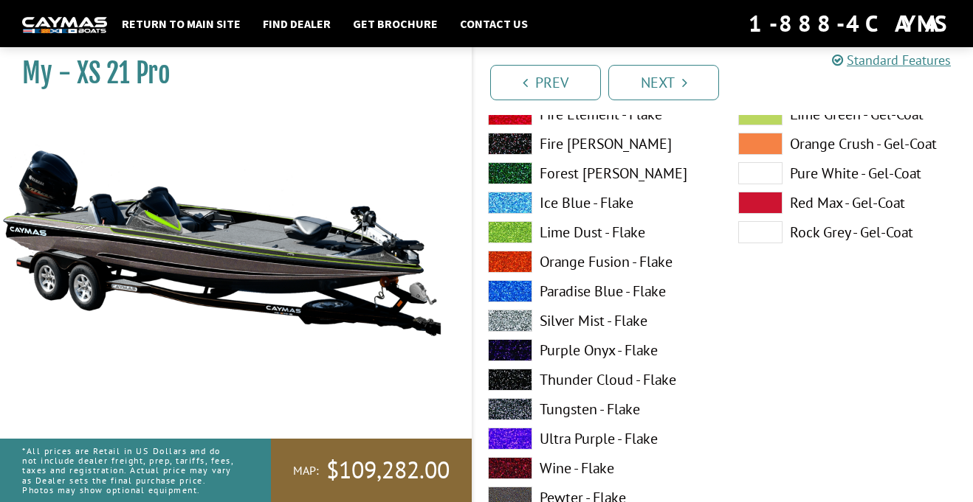
scroll to position [4789, 0]
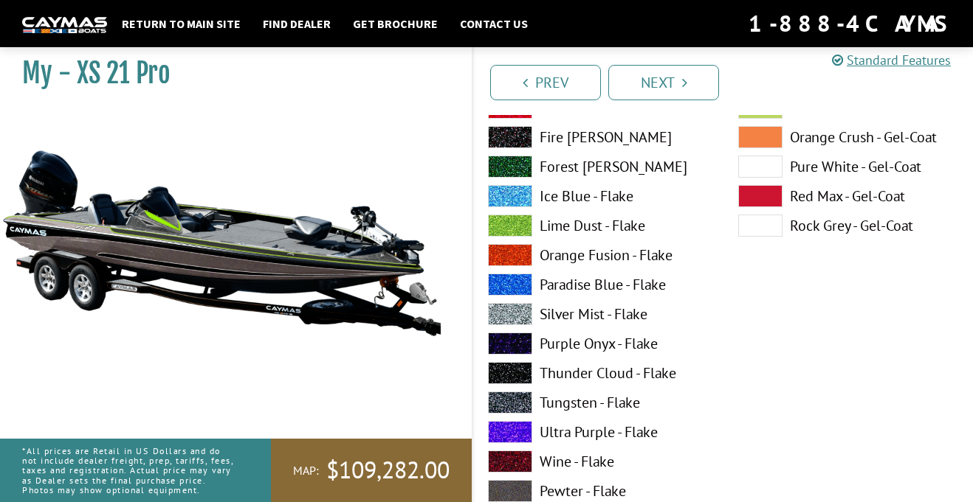
click at [627, 407] on label "Tungsten - Flake" at bounding box center [598, 403] width 221 height 22
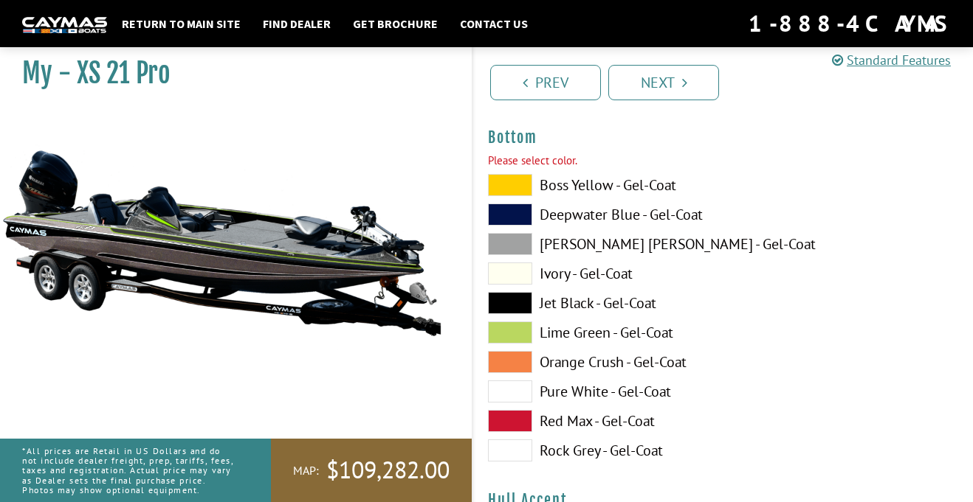
scroll to position [5195, 0]
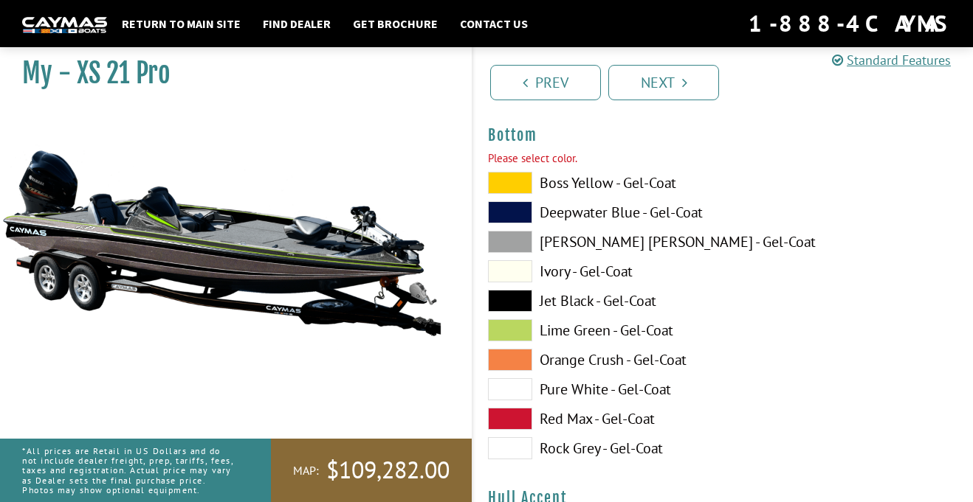
click at [516, 178] on span at bounding box center [510, 183] width 44 height 22
click at [522, 304] on span at bounding box center [510, 301] width 44 height 22
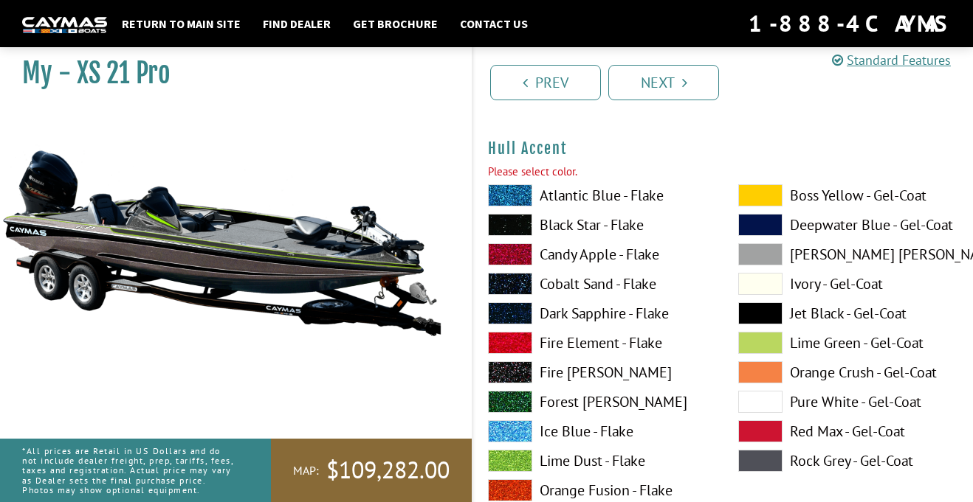
scroll to position [5546, 0]
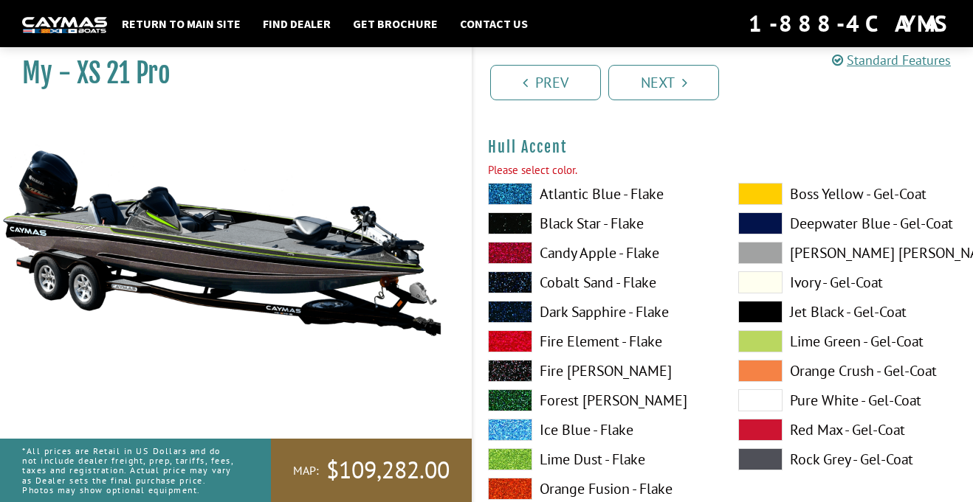
click at [765, 350] on span at bounding box center [760, 342] width 44 height 22
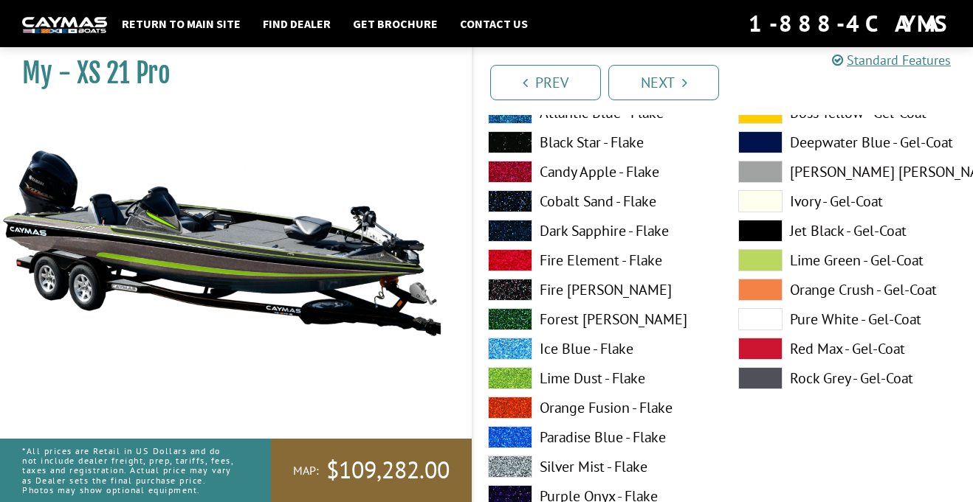
scroll to position [6257, 0]
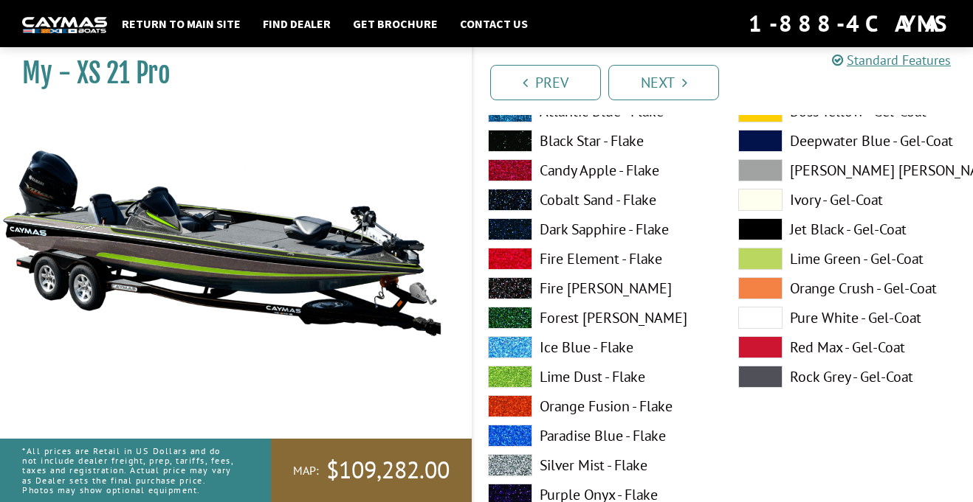
click at [761, 266] on span at bounding box center [760, 259] width 44 height 22
click at [758, 321] on span at bounding box center [760, 318] width 44 height 22
click at [763, 267] on span at bounding box center [760, 259] width 44 height 22
click at [761, 236] on span at bounding box center [760, 229] width 44 height 22
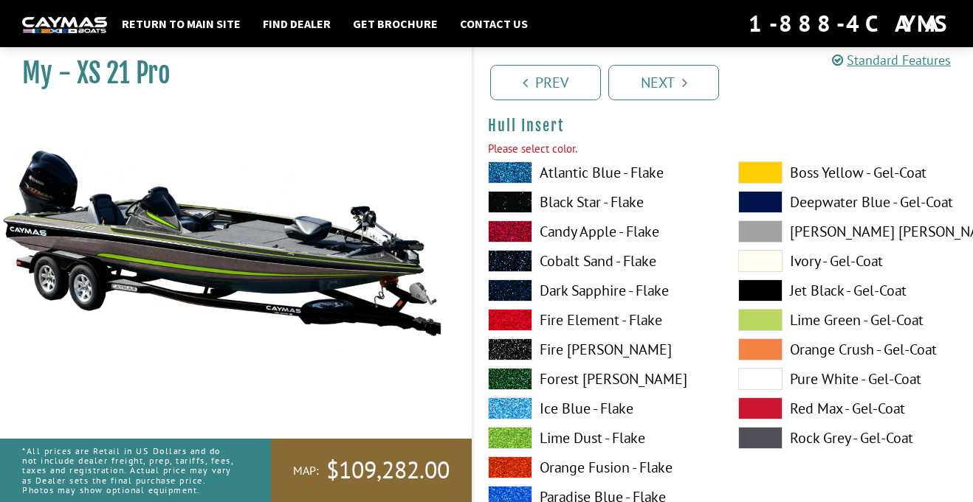
scroll to position [6825, 0]
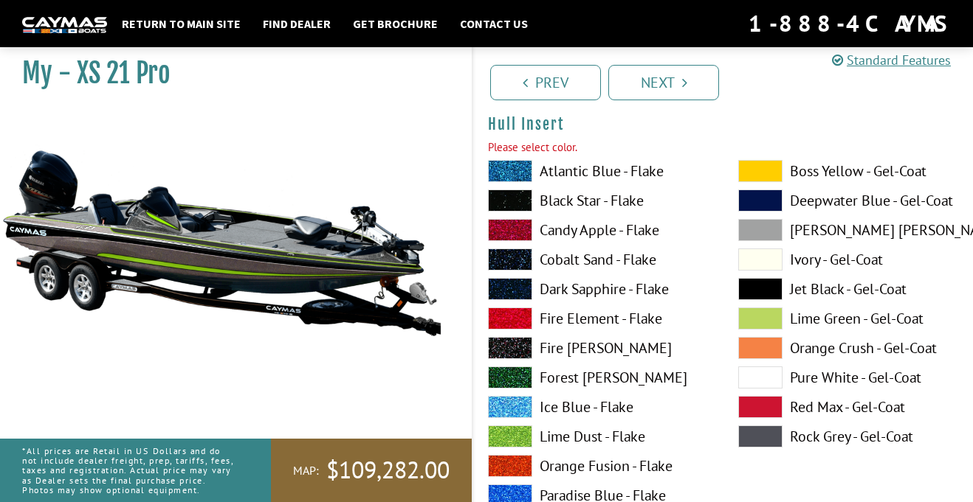
click at [518, 173] on span at bounding box center [510, 171] width 44 height 22
click at [767, 292] on span at bounding box center [760, 289] width 44 height 22
click at [769, 325] on span at bounding box center [760, 319] width 44 height 22
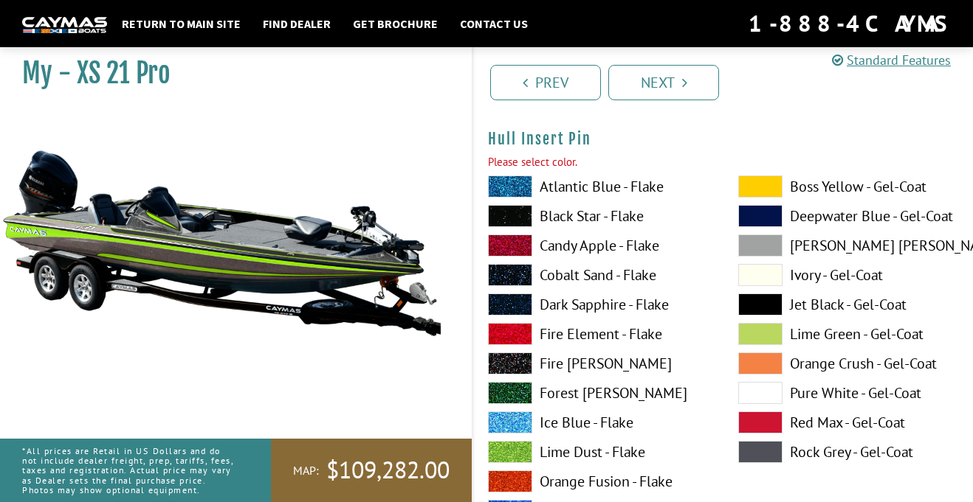
scroll to position [7441, 0]
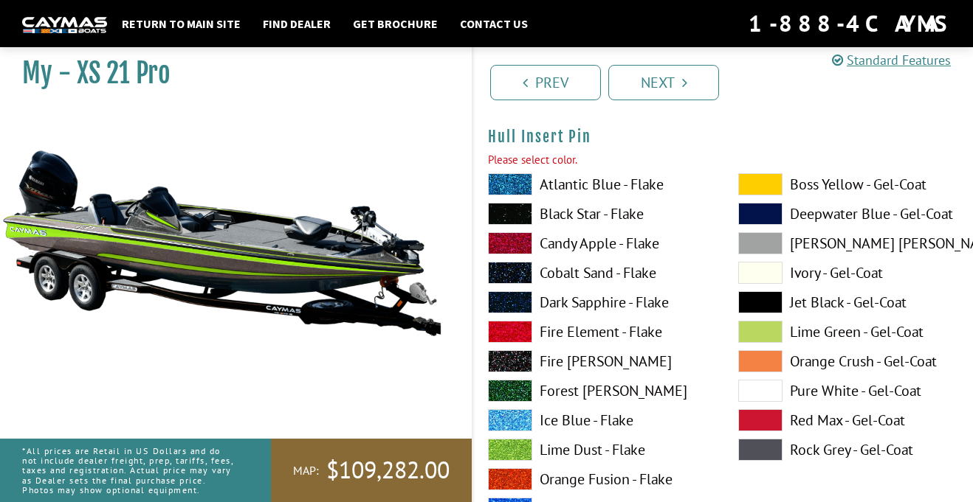
click at [772, 335] on span at bounding box center [760, 332] width 44 height 22
click at [767, 305] on span at bounding box center [760, 302] width 44 height 22
click at [770, 390] on span at bounding box center [760, 391] width 44 height 22
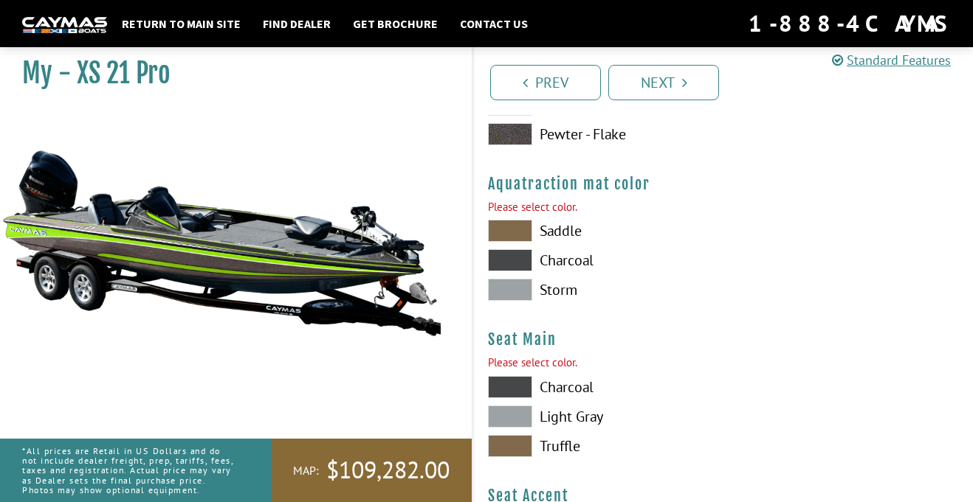
scroll to position [8024, 0]
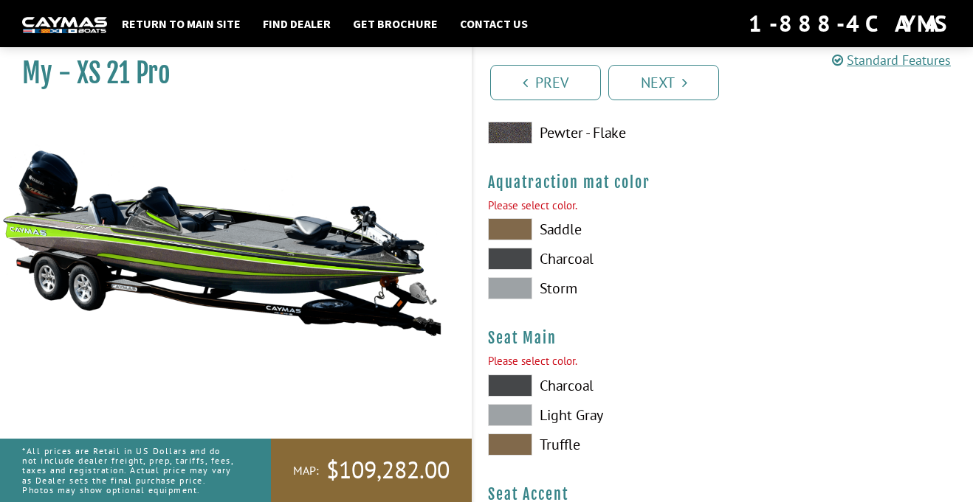
click at [522, 230] on span at bounding box center [510, 229] width 44 height 22
click at [554, 263] on label "Charcoal" at bounding box center [598, 259] width 221 height 22
